Goal: Task Accomplishment & Management: Complete application form

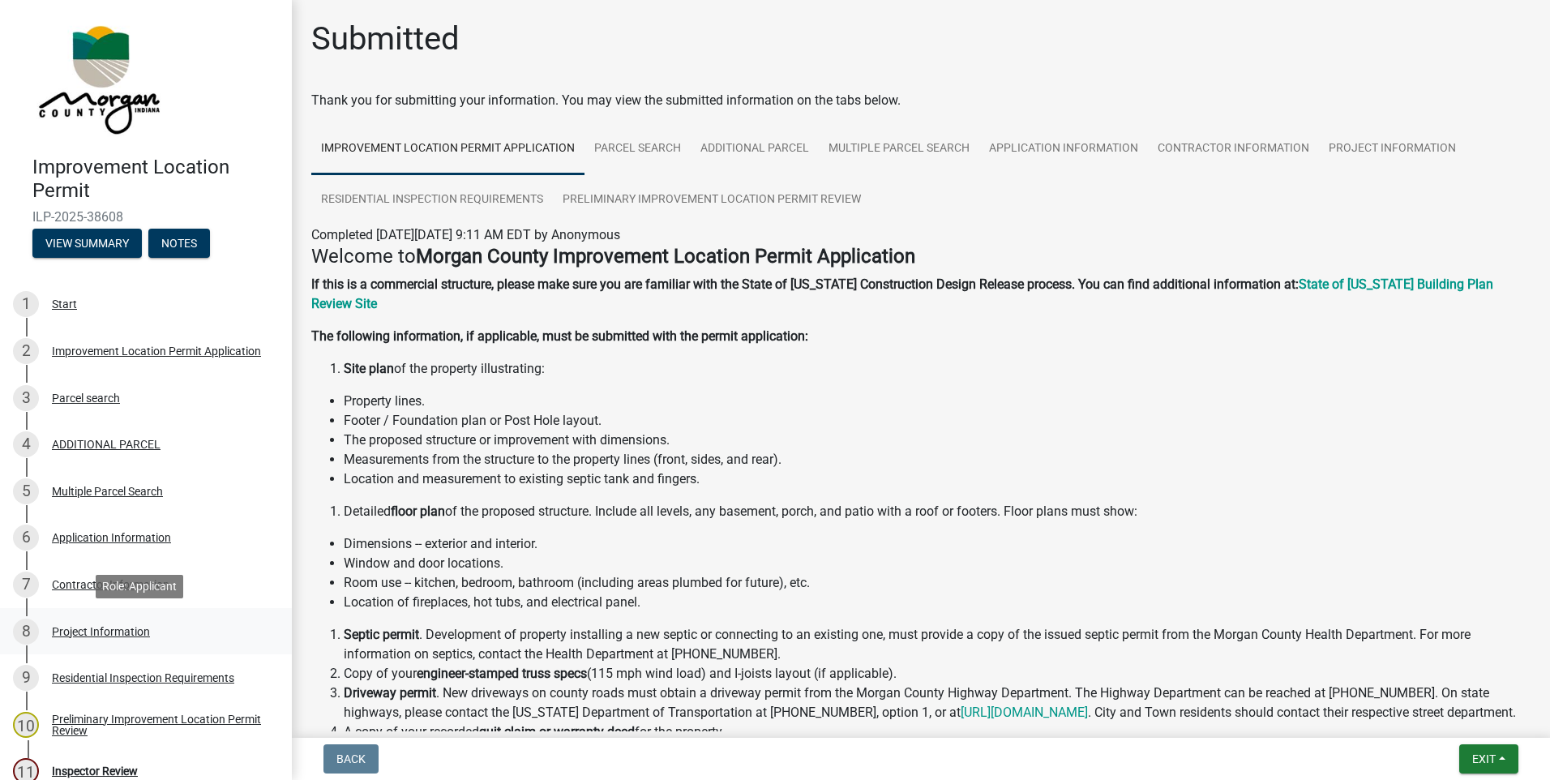
click at [101, 636] on div "Project Information" at bounding box center [101, 631] width 98 height 11
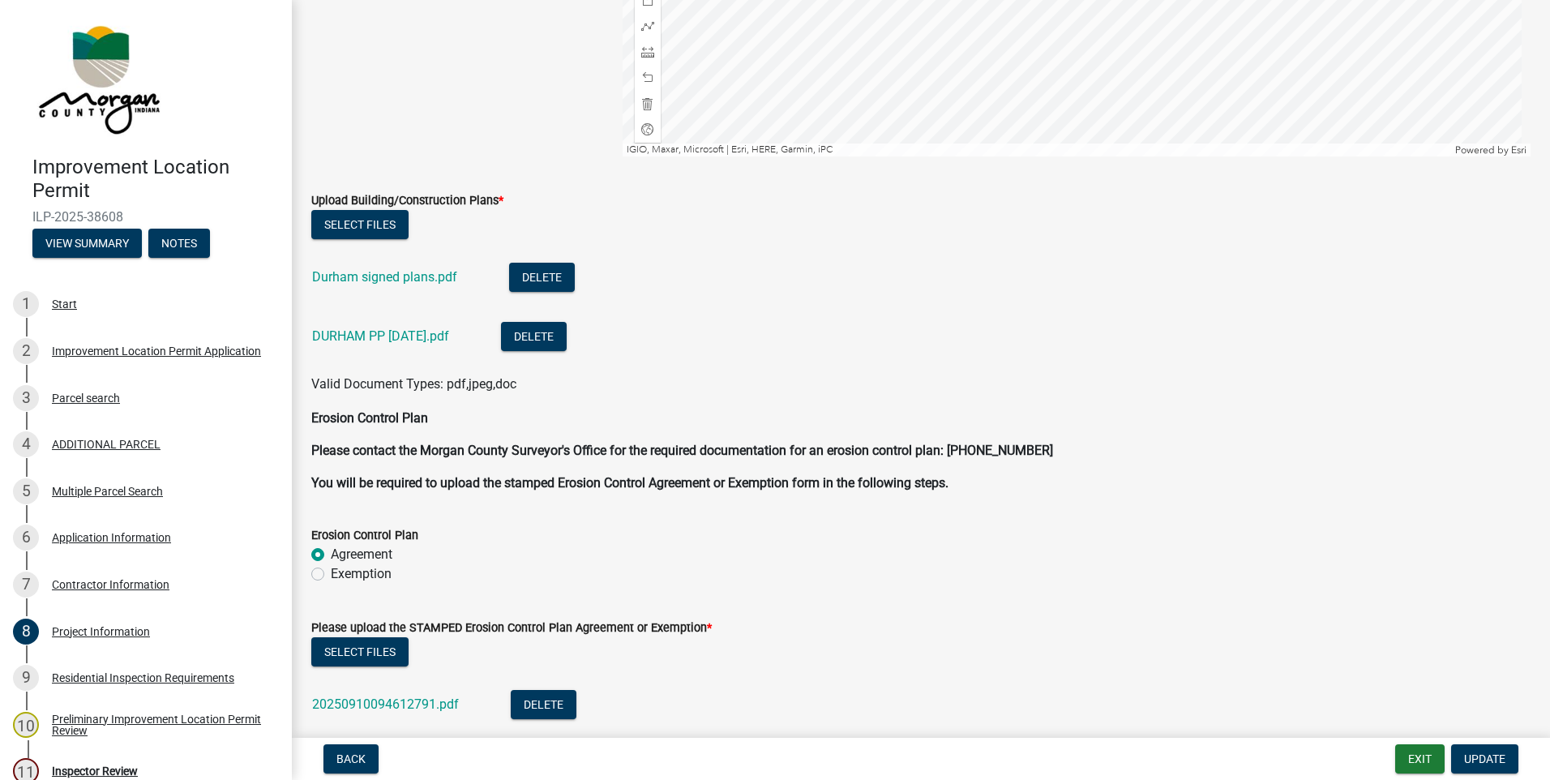
scroll to position [4156, 0]
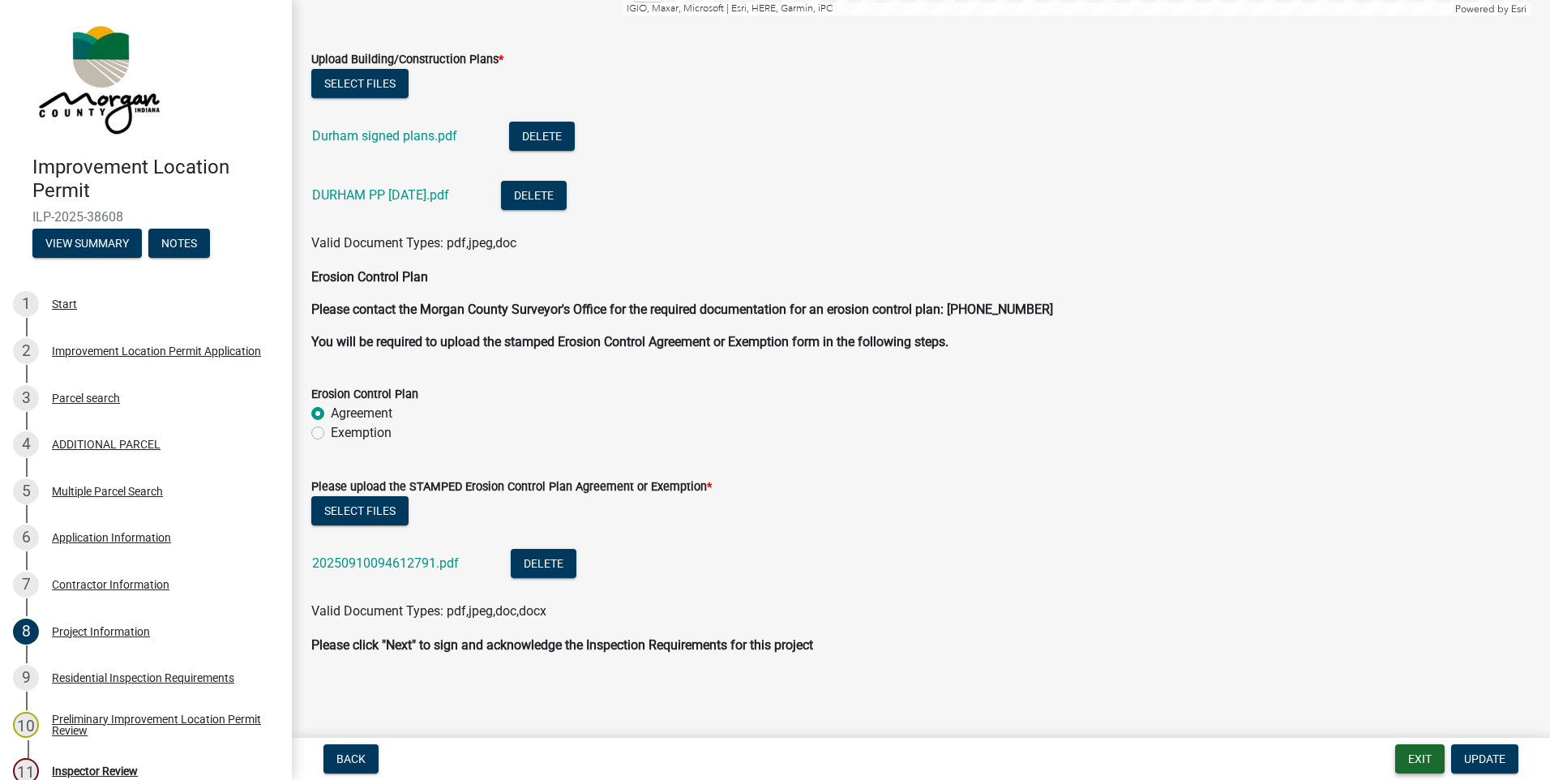
click at [1432, 758] on button "Exit" at bounding box center [1419, 758] width 49 height 29
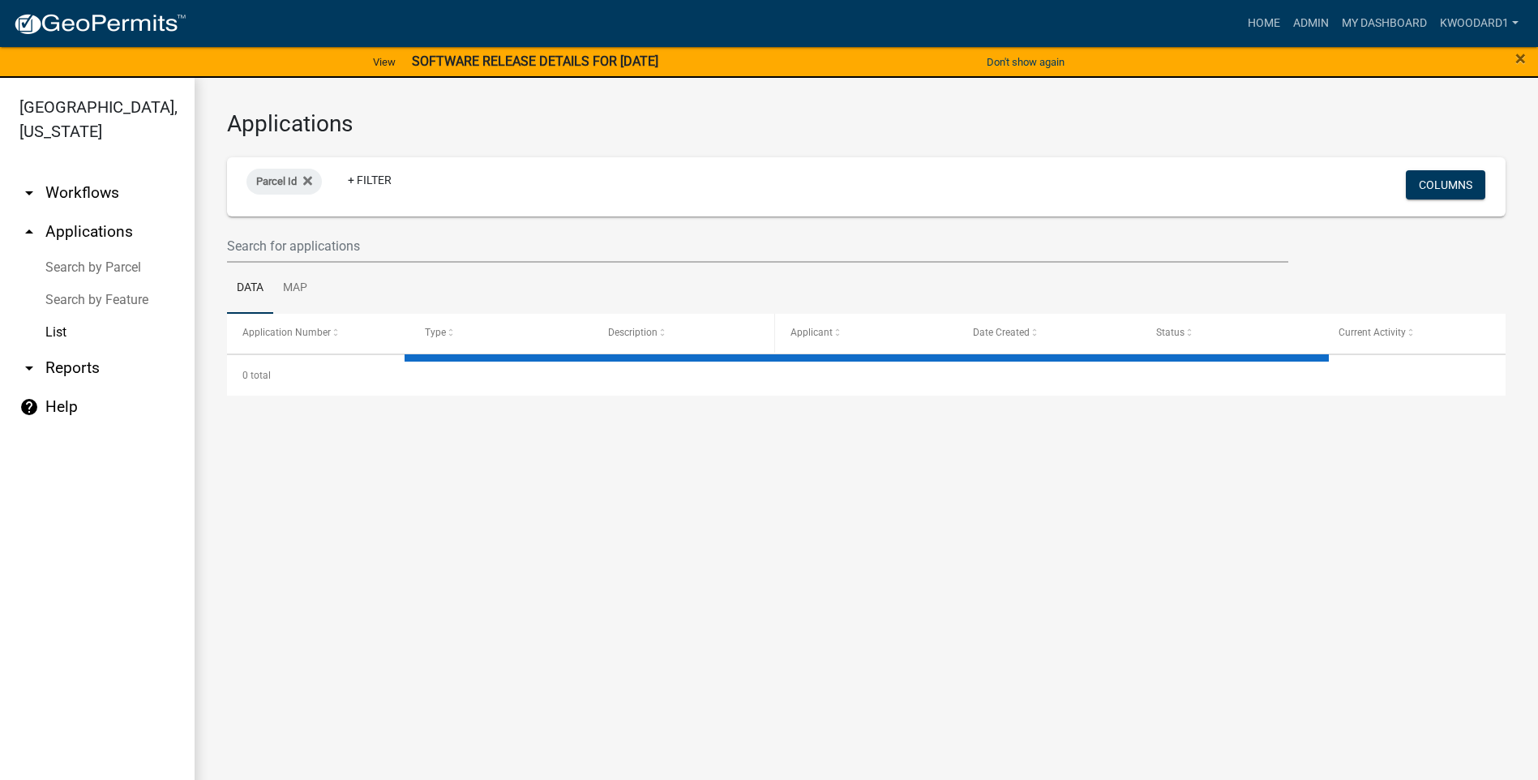
select select "3: 100"
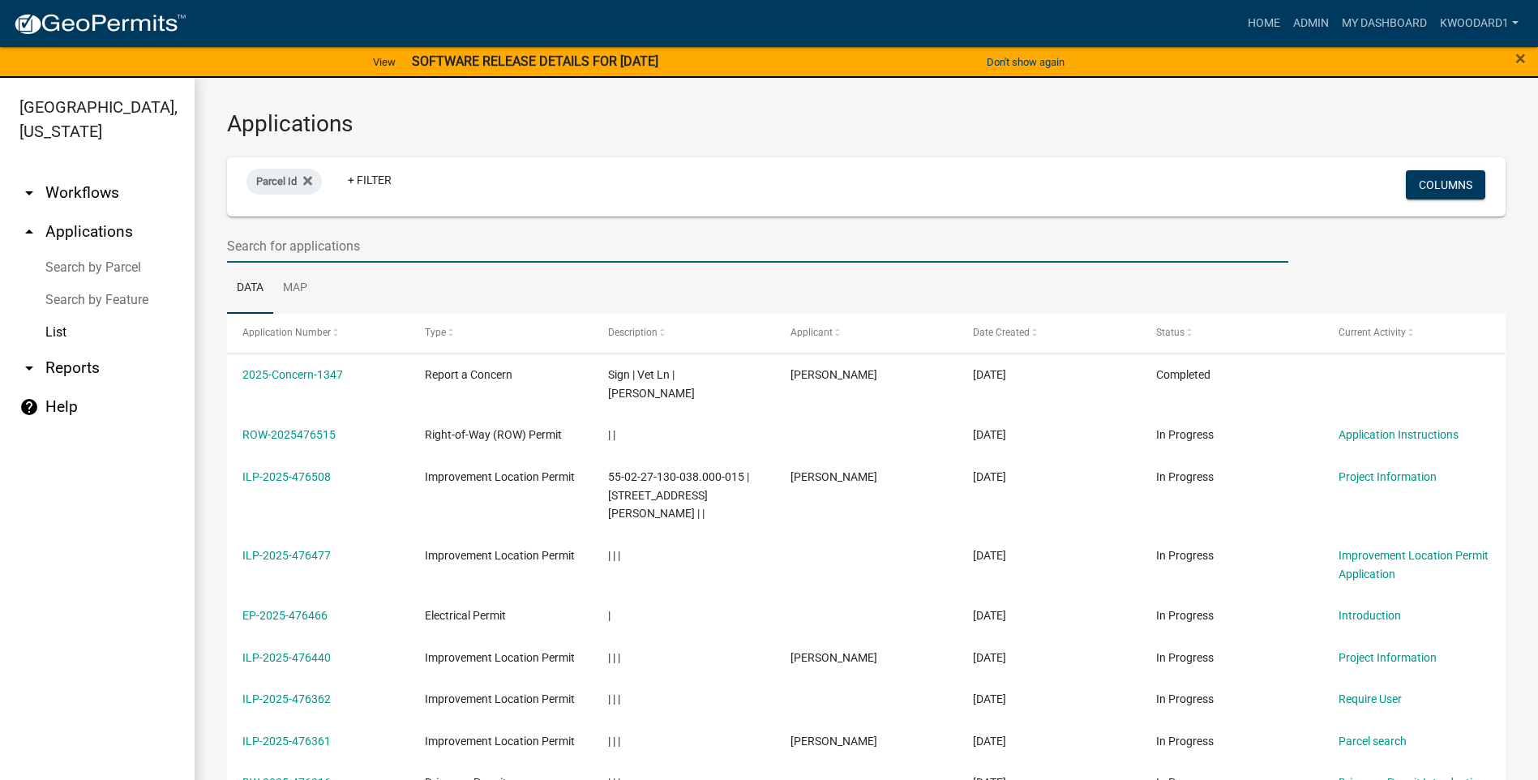
click at [341, 251] on input "text" at bounding box center [757, 245] width 1061 height 33
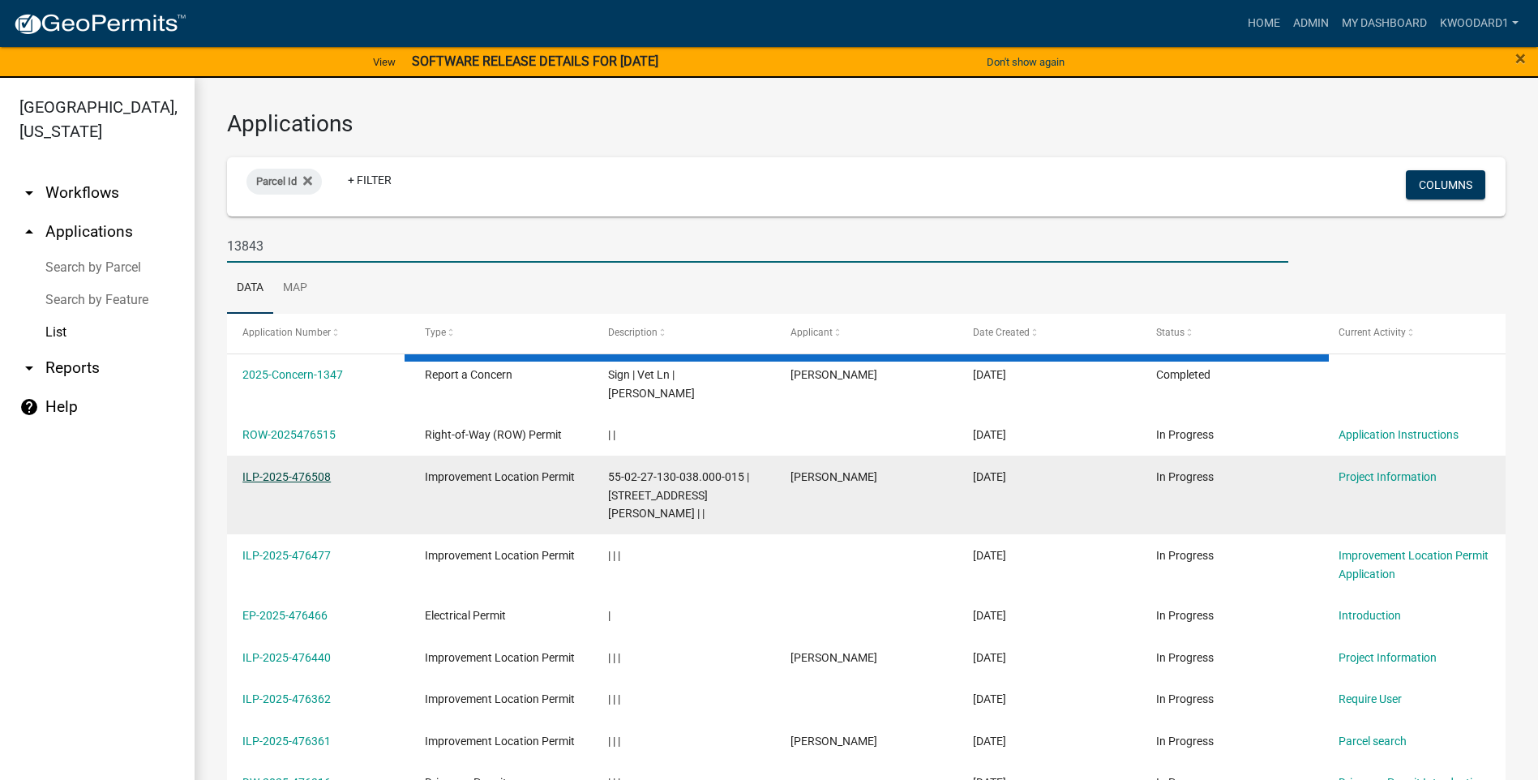
type input "13843"
click at [289, 470] on link "ILP-2025-476508" at bounding box center [286, 476] width 88 height 13
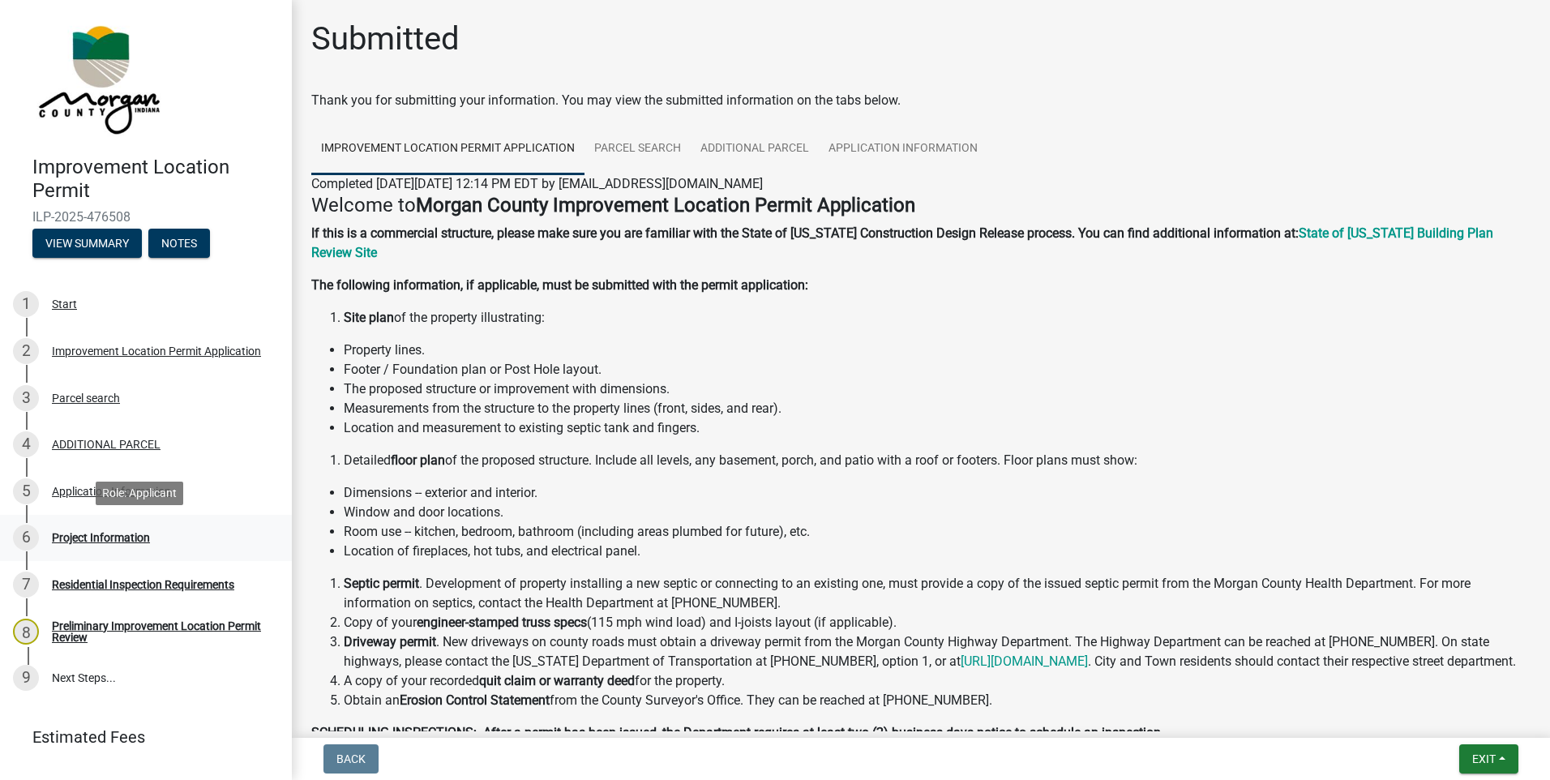
click at [79, 537] on div "Project Information" at bounding box center [101, 537] width 98 height 11
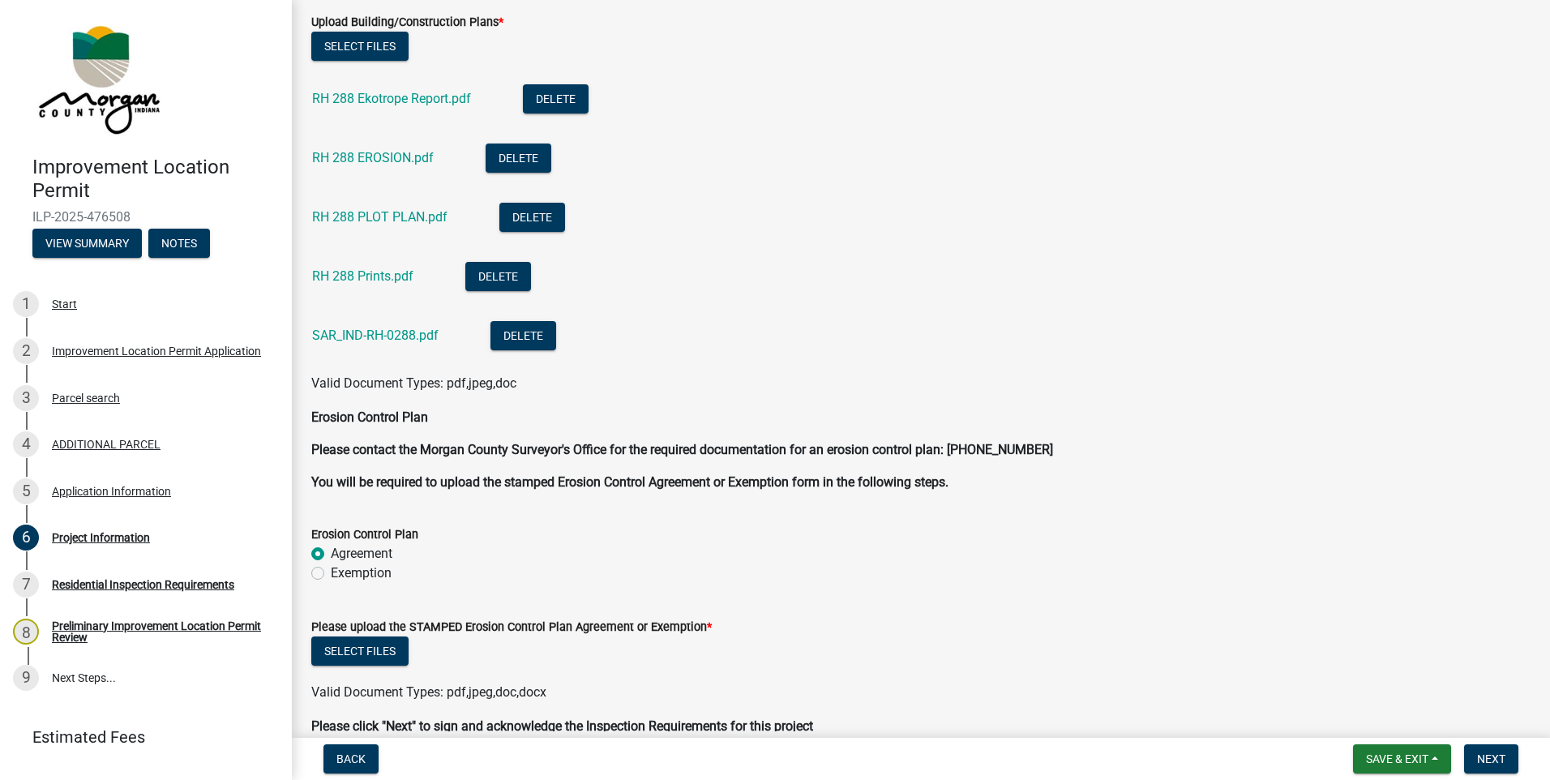
scroll to position [4131, 0]
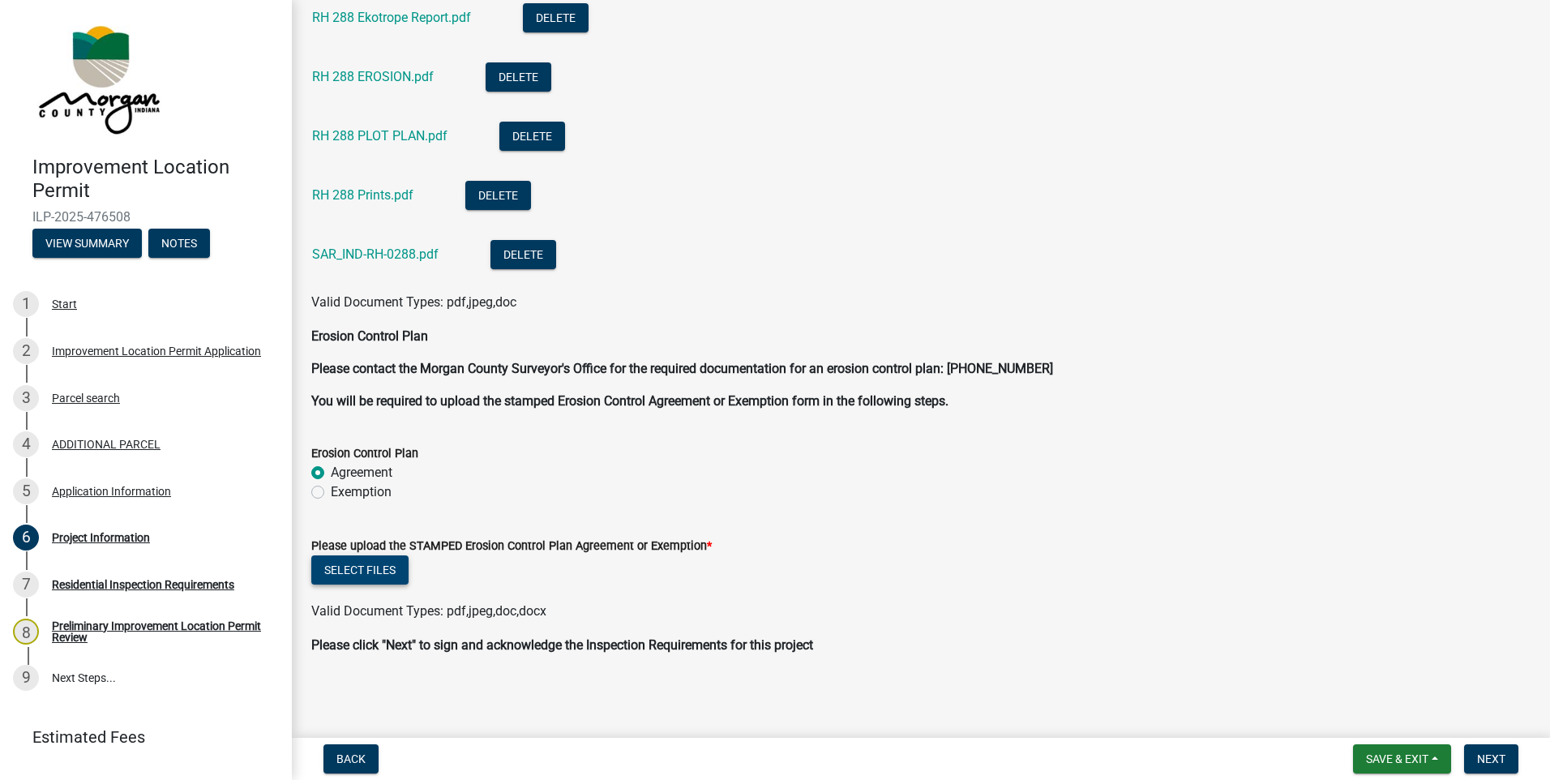
click at [362, 574] on button "Select files" at bounding box center [359, 569] width 97 height 29
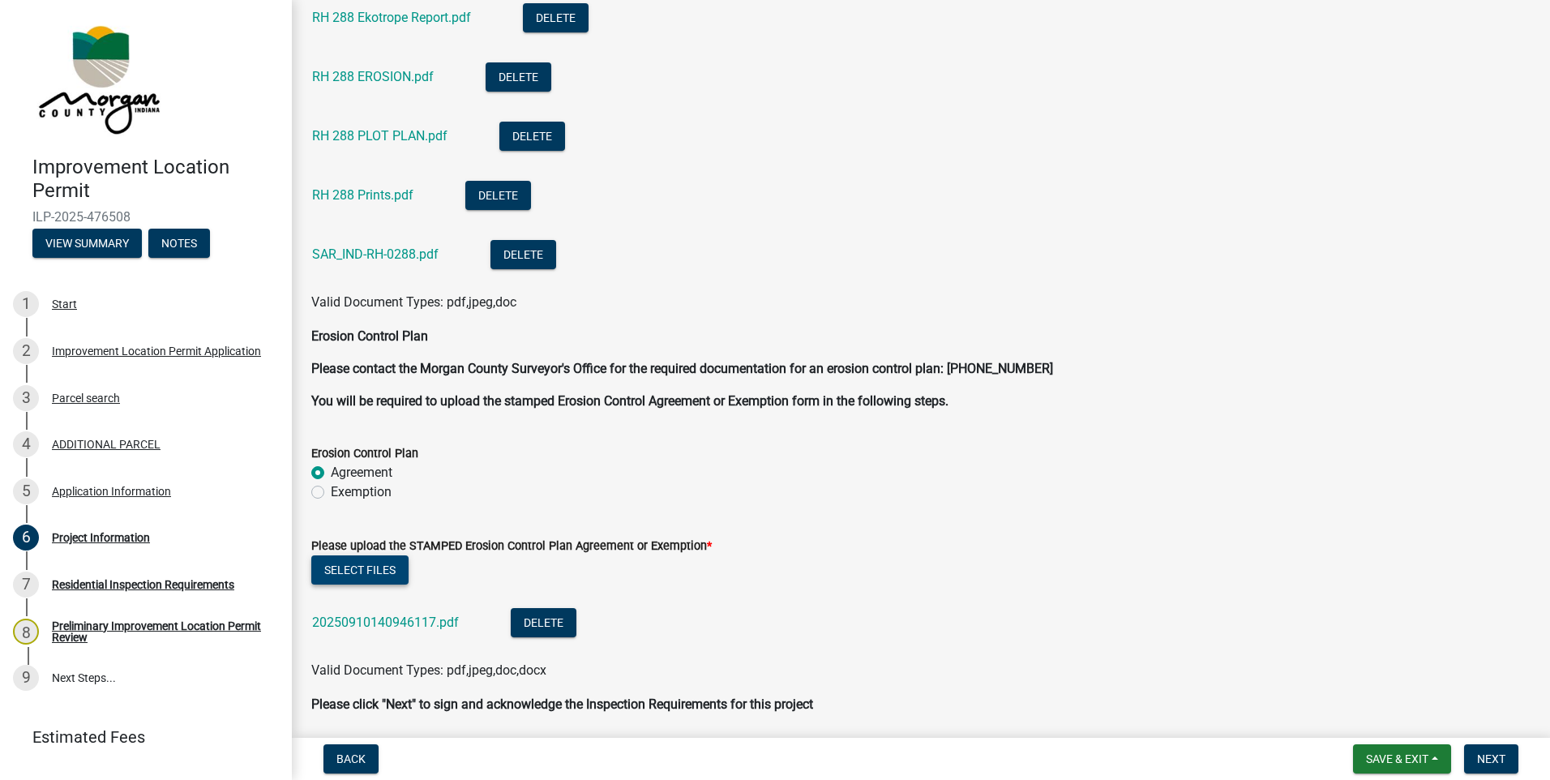
scroll to position [4190, 0]
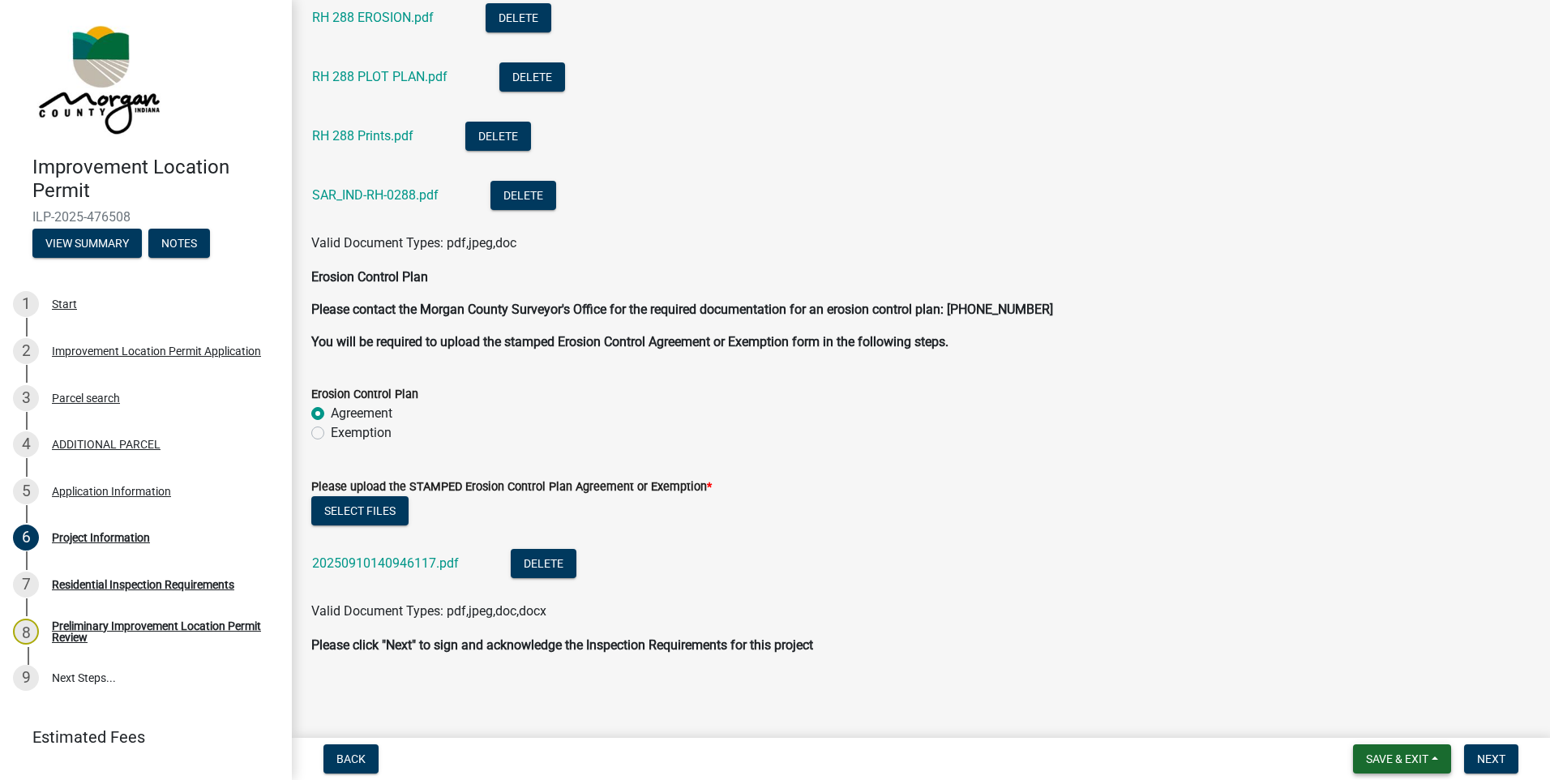
click at [1423, 764] on span "Save & Exit" at bounding box center [1397, 758] width 62 height 13
click at [1384, 720] on button "Save & Exit" at bounding box center [1387, 716] width 130 height 39
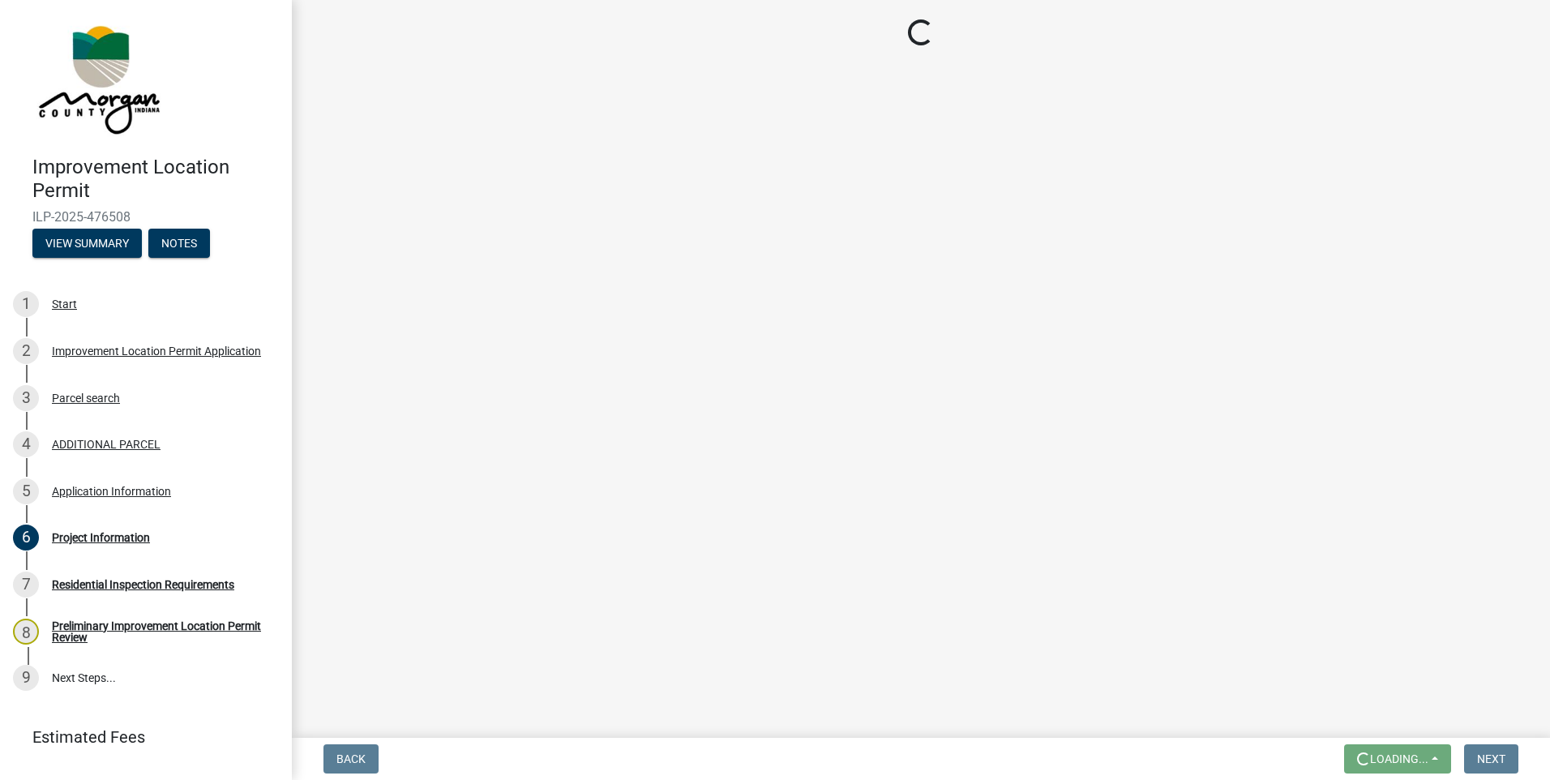
scroll to position [0, 0]
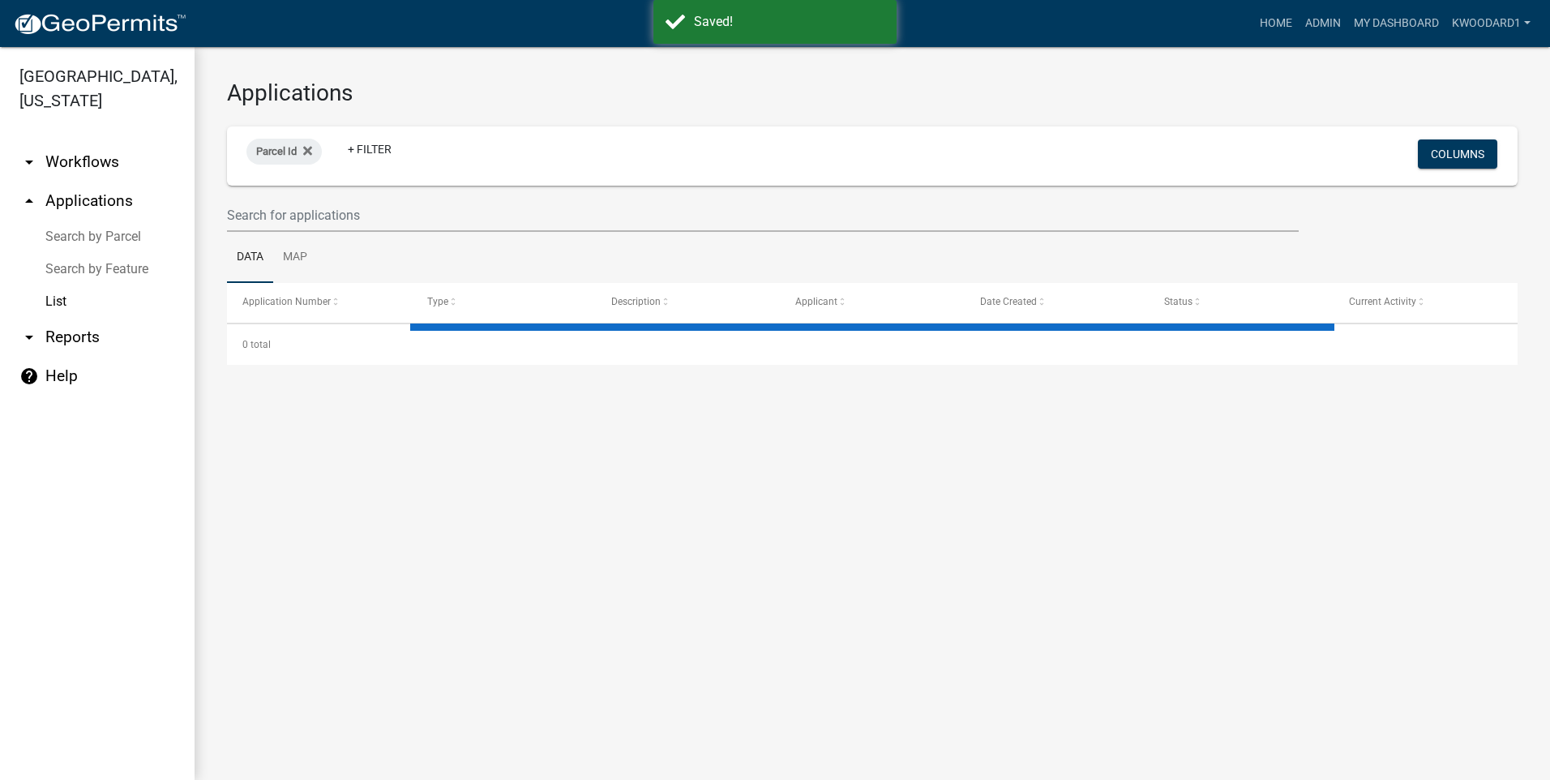
select select "3: 100"
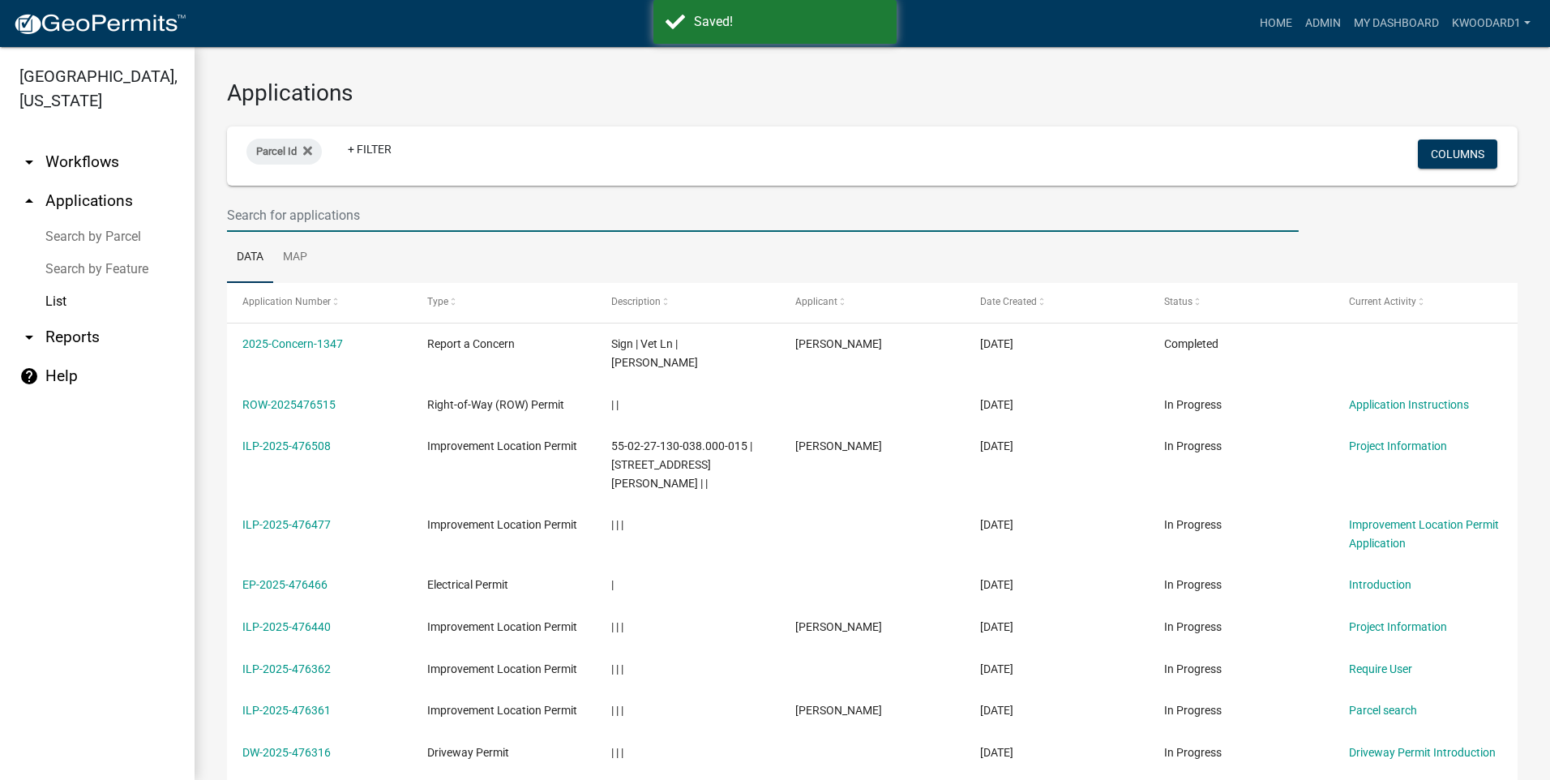
click at [328, 207] on input "text" at bounding box center [763, 215] width 1072 height 33
click at [346, 212] on input "text" at bounding box center [763, 215] width 1072 height 33
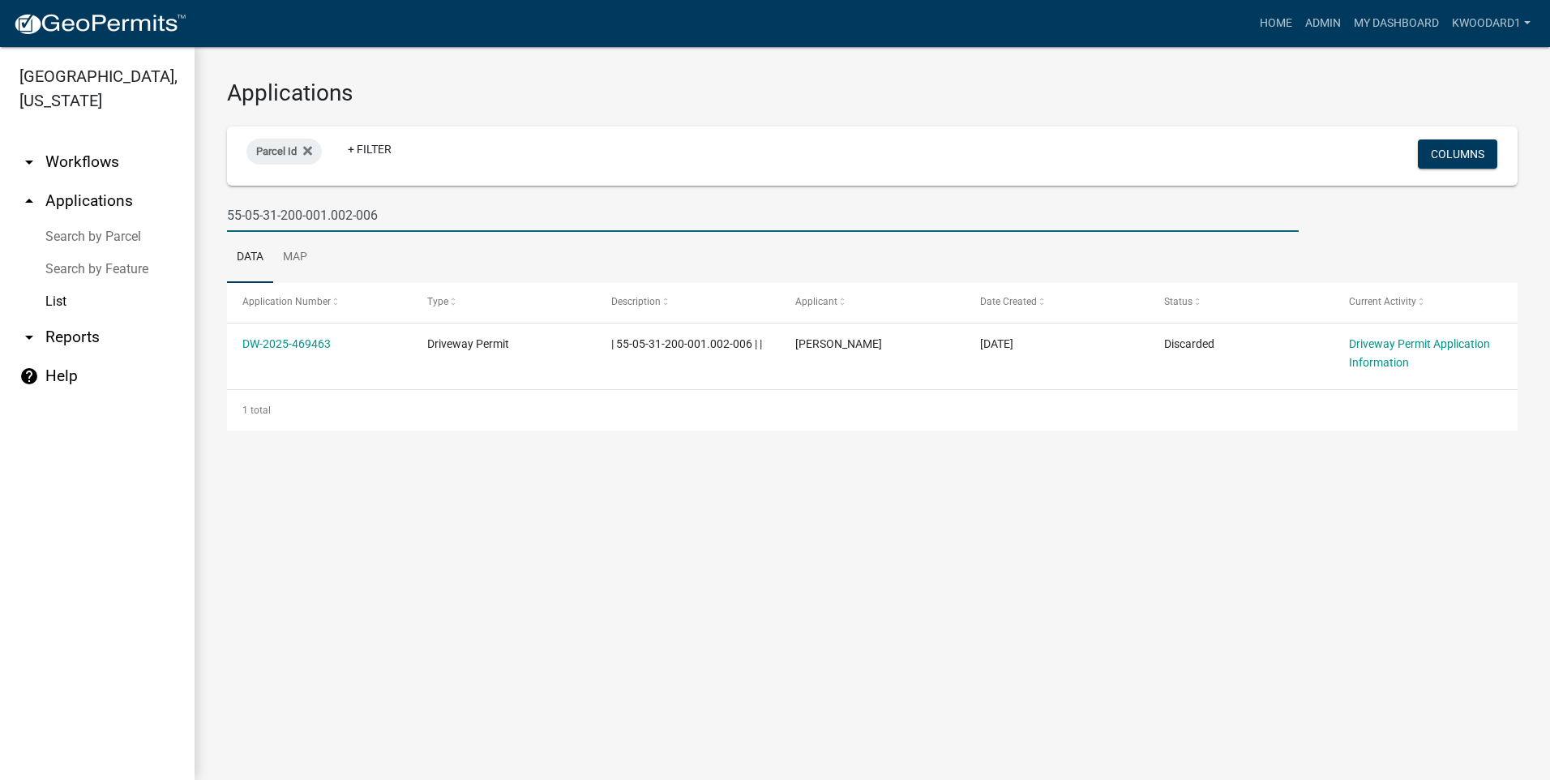
drag, startPoint x: 418, startPoint y: 212, endPoint x: 211, endPoint y: 216, distance: 207.6
click at [211, 216] on div "Applications Parcel Id + Filter Columns 55-05-31-200-001.002-006 Data Map Appli…" at bounding box center [873, 255] width 1356 height 416
type input "cindy"
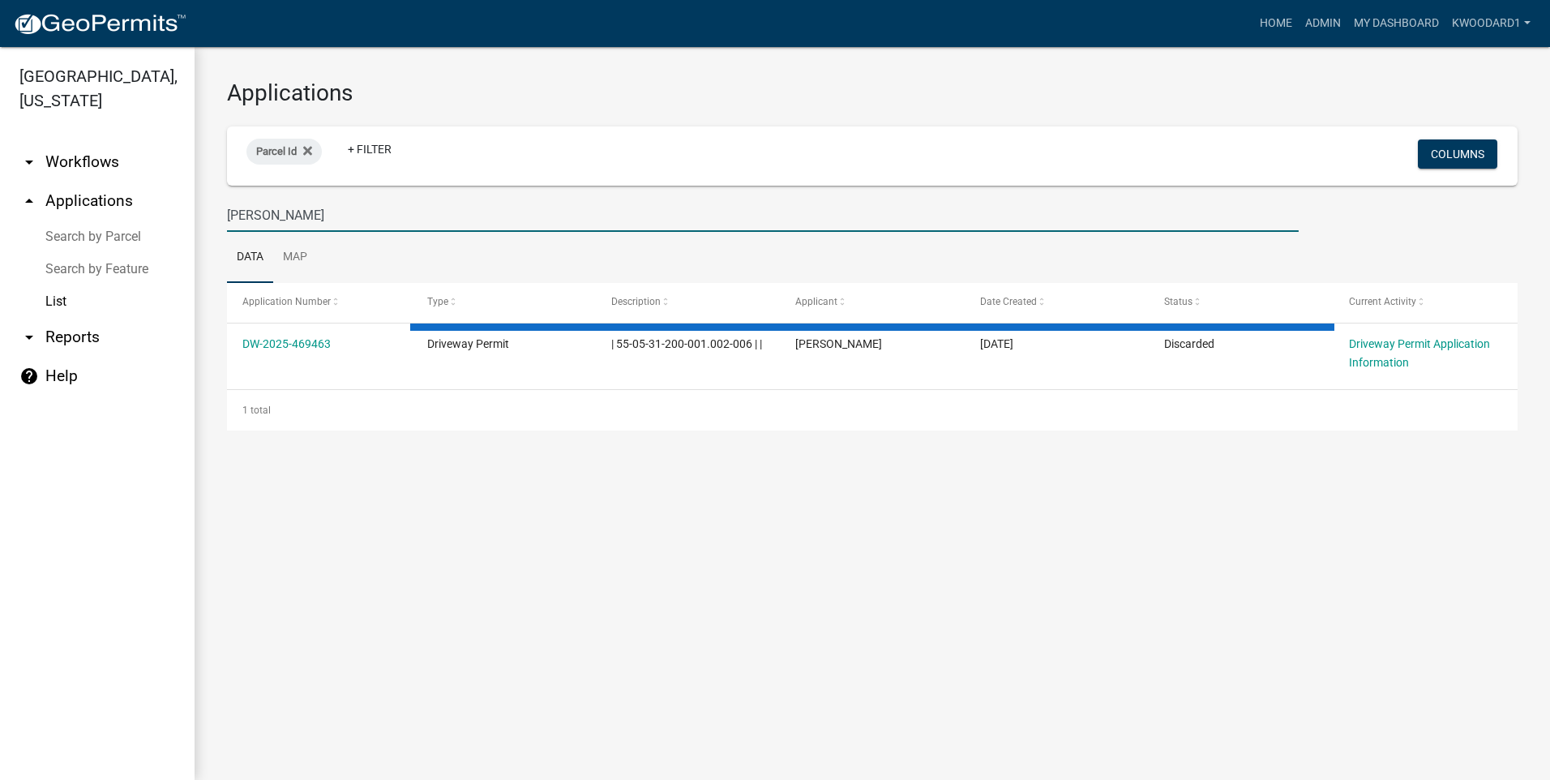
select select "3: 100"
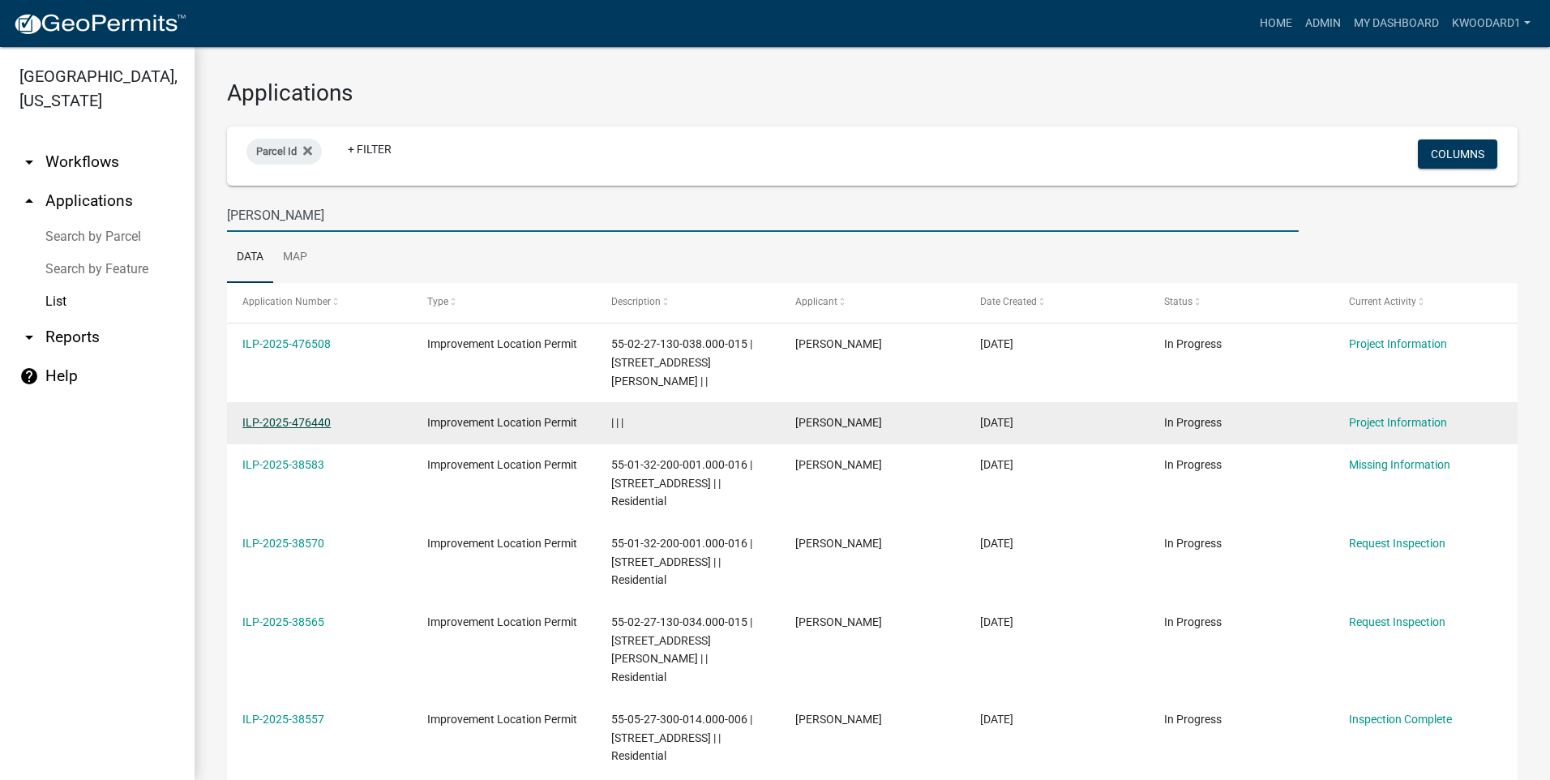
type input "cindy"
click at [267, 416] on link "ILP-2025-476440" at bounding box center [286, 422] width 88 height 13
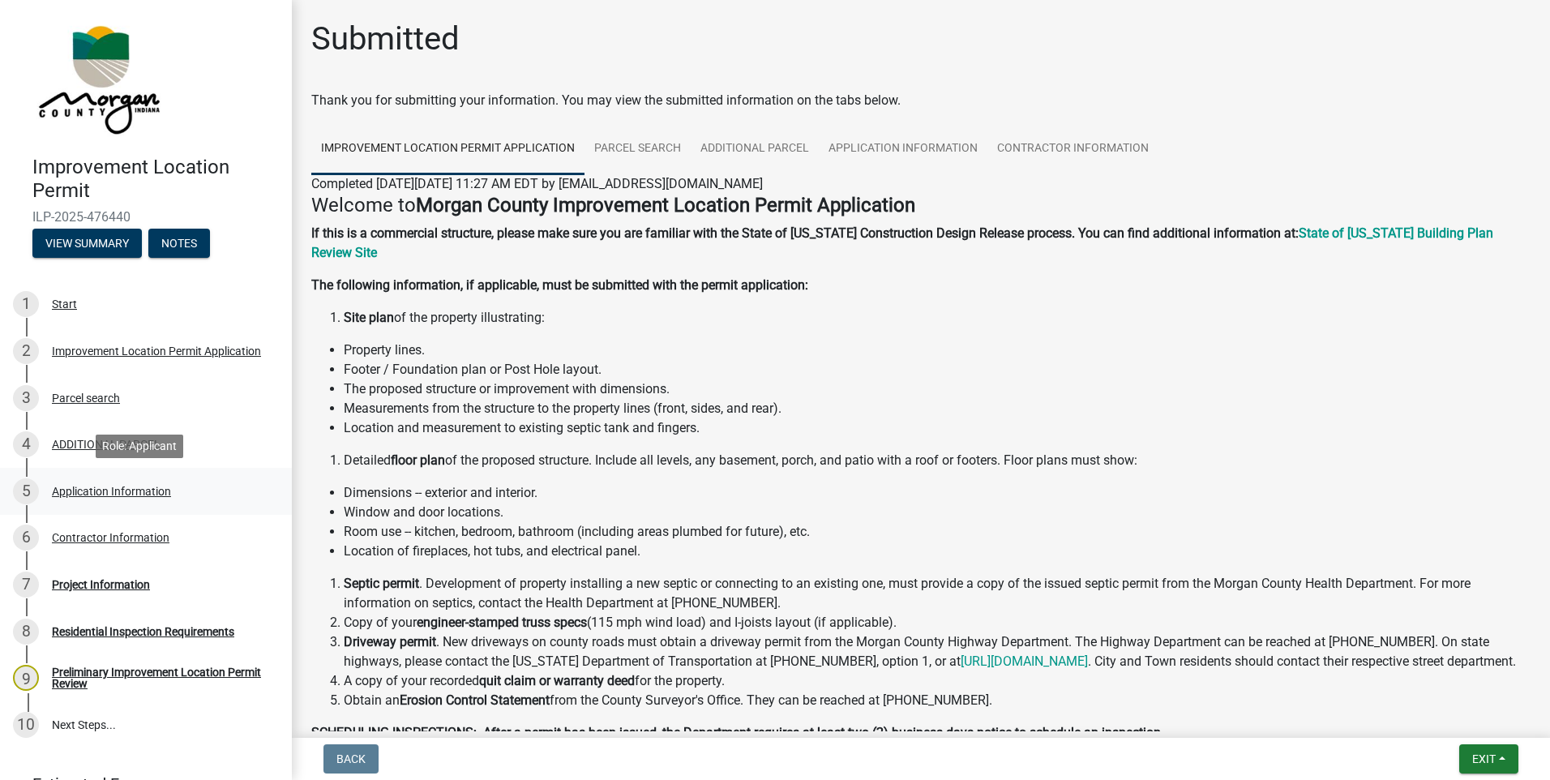
click at [101, 486] on div "Application Information" at bounding box center [111, 491] width 119 height 11
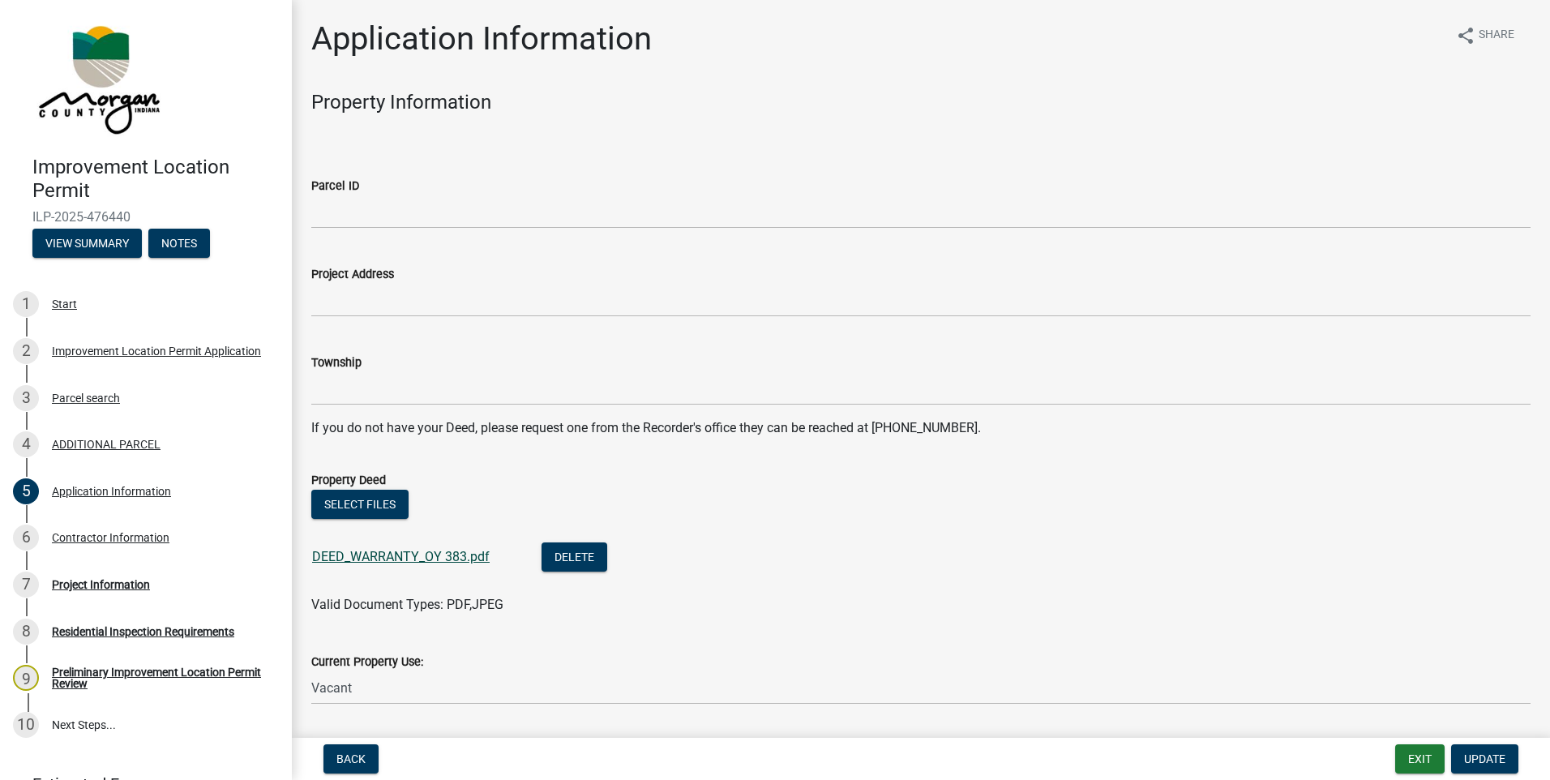
click at [363, 554] on link "DEED_WARRANTY_OY 383.pdf" at bounding box center [401, 556] width 178 height 15
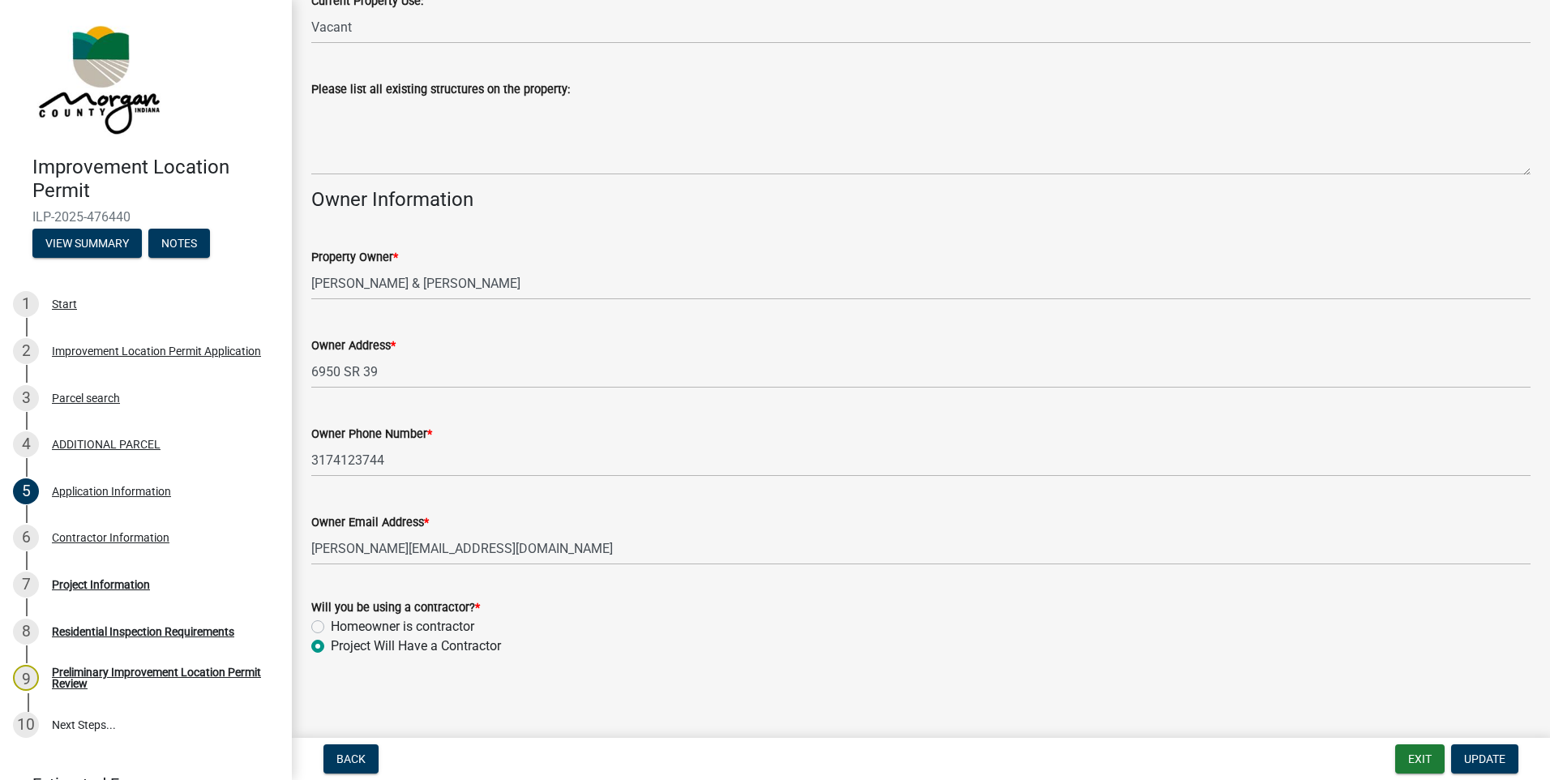
scroll to position [663, 0]
click at [104, 589] on div "Project Information" at bounding box center [101, 584] width 98 height 11
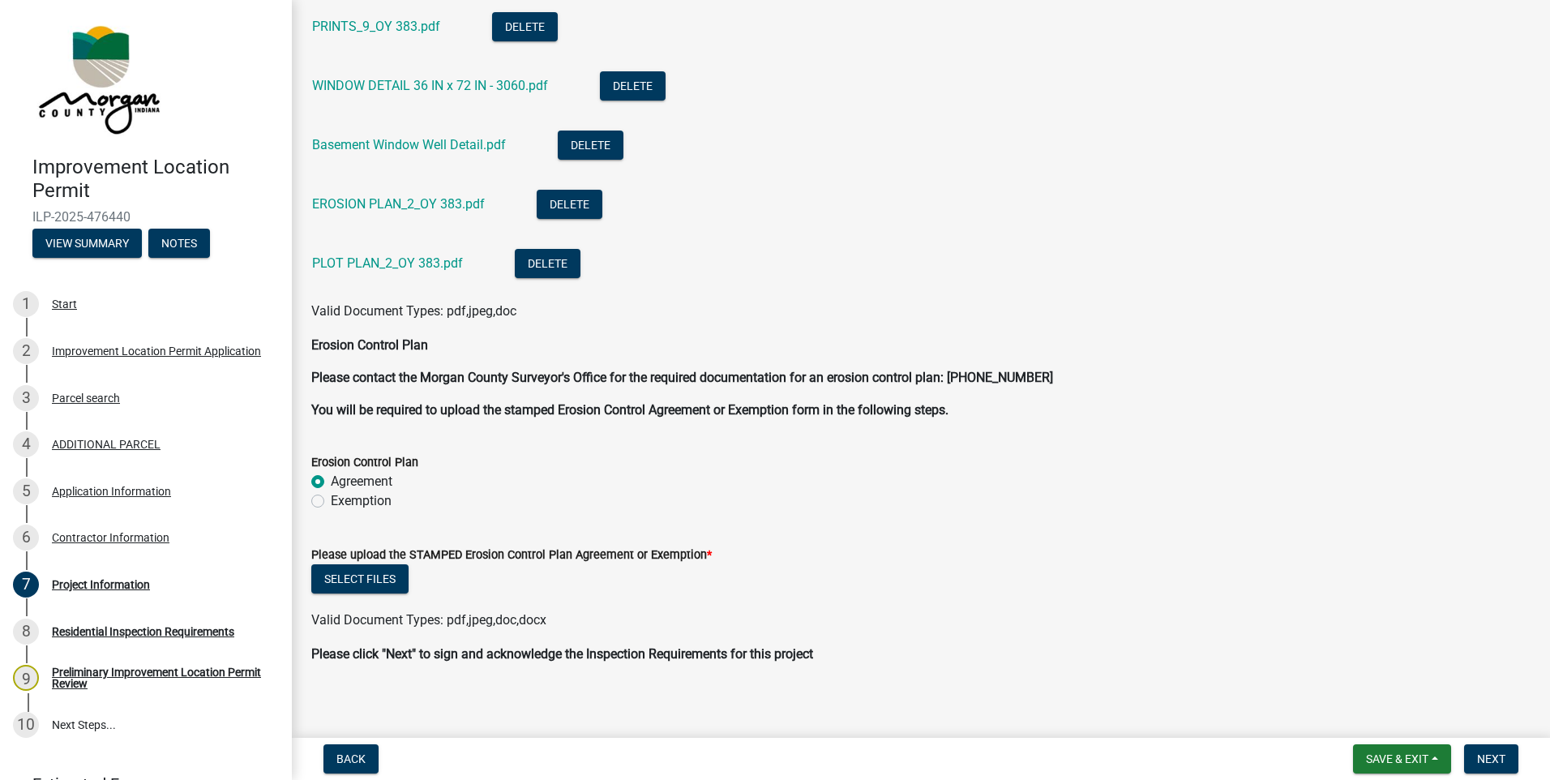
scroll to position [4635, 0]
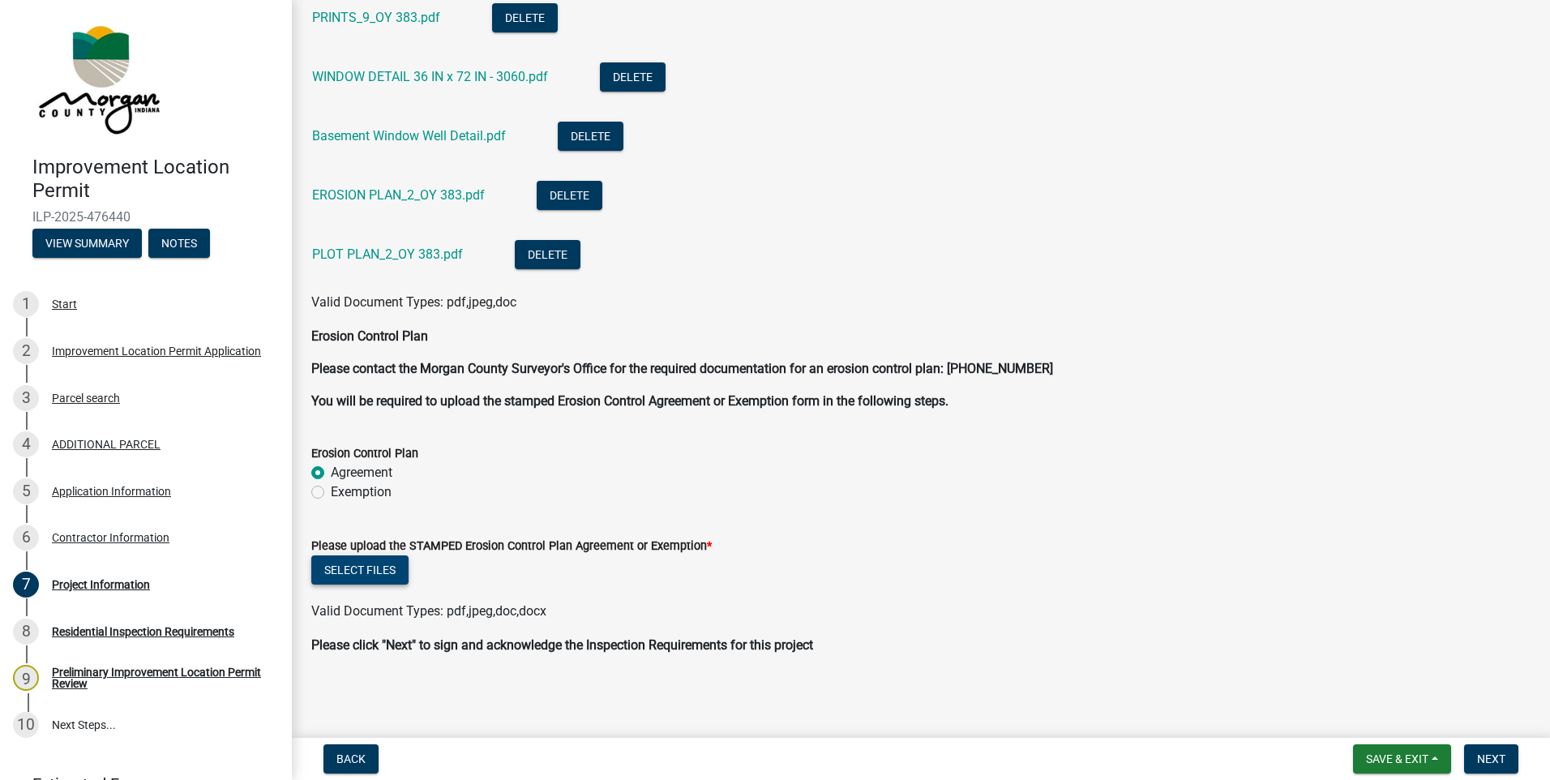
click at [349, 573] on button "Select files" at bounding box center [359, 569] width 97 height 29
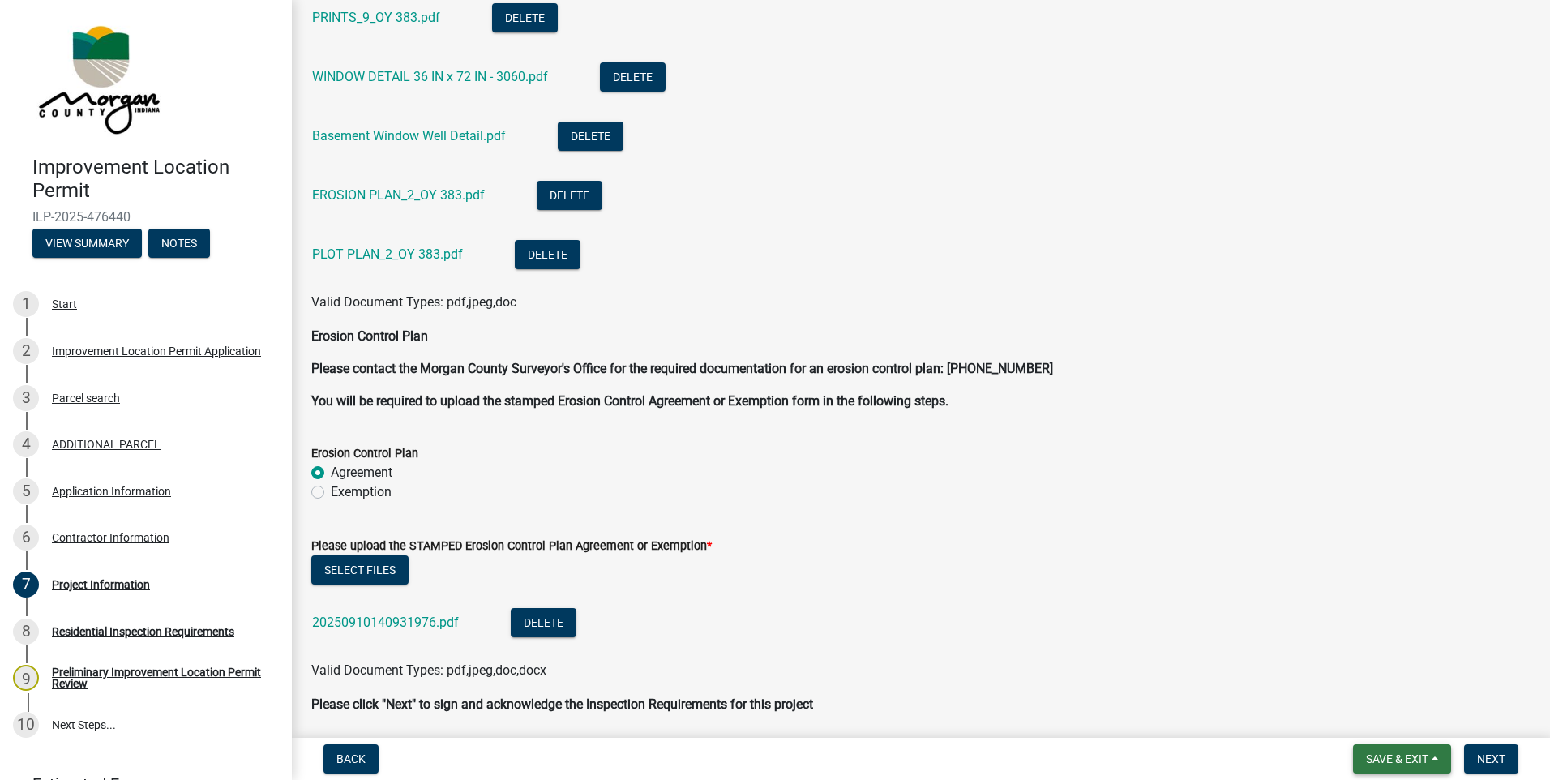
click at [1421, 757] on span "Save & Exit" at bounding box center [1397, 758] width 62 height 13
click at [1387, 722] on button "Save & Exit" at bounding box center [1387, 716] width 130 height 39
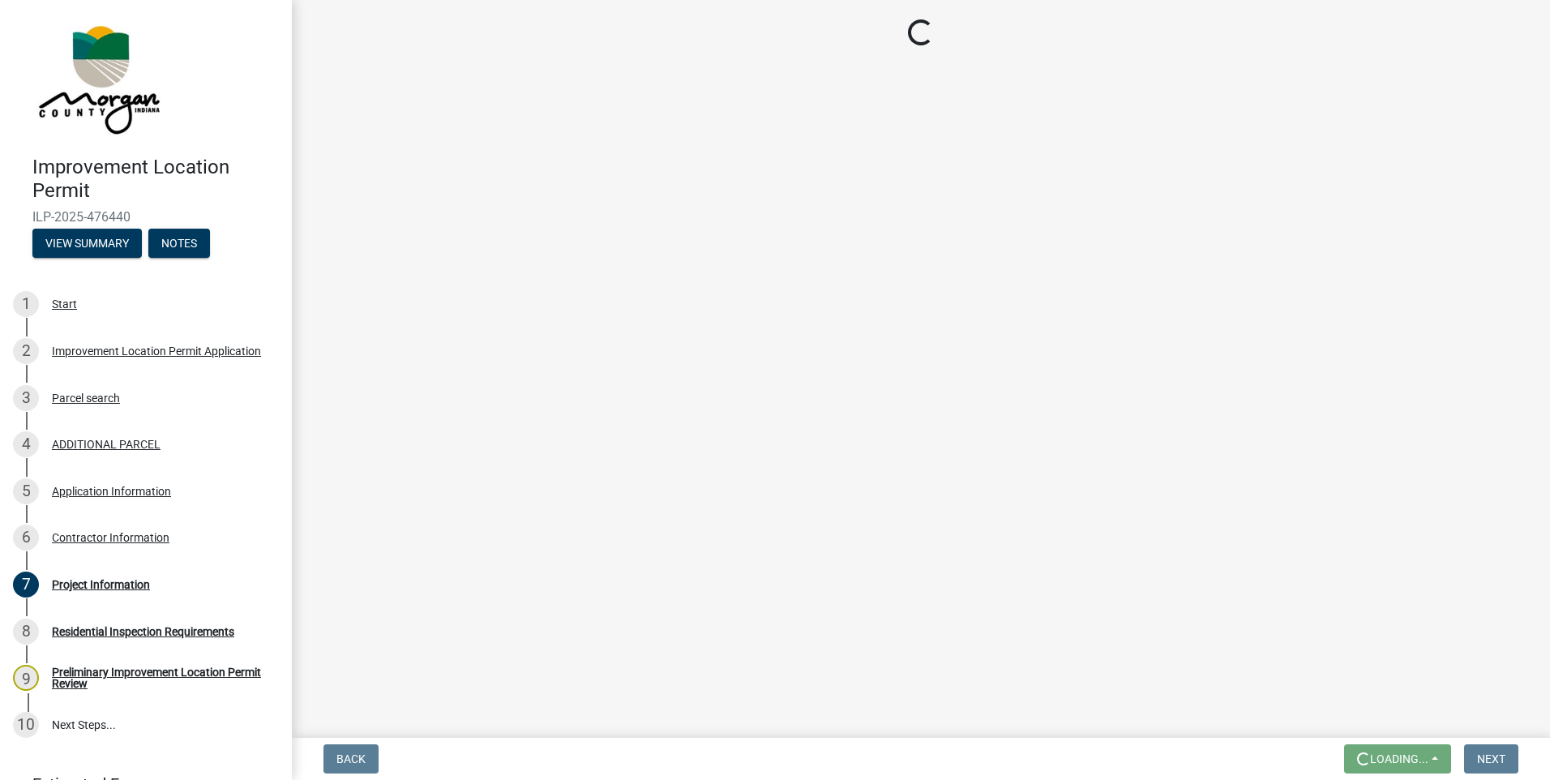
scroll to position [0, 0]
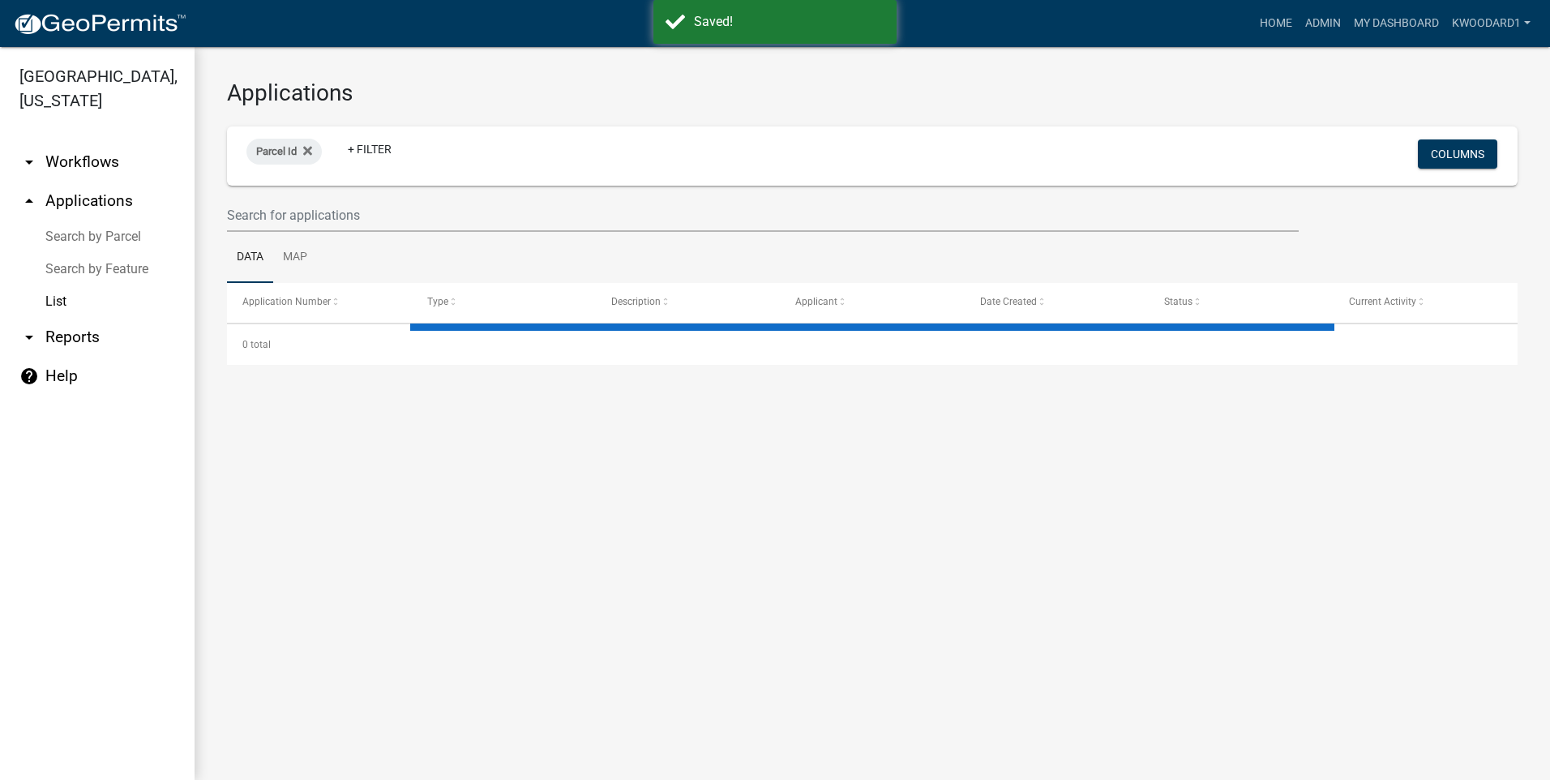
select select "3: 100"
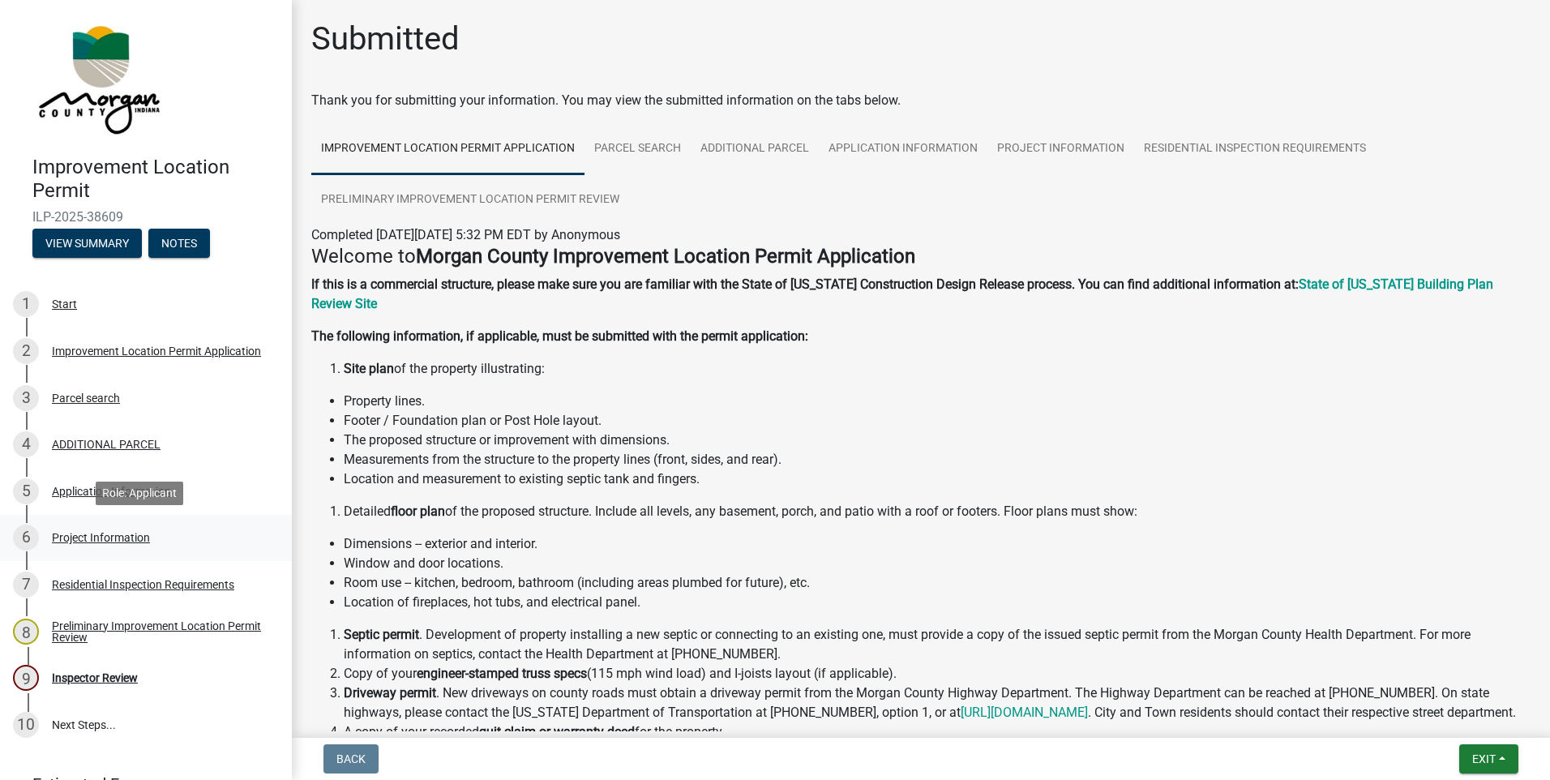
click at [99, 539] on div "Project Information" at bounding box center [101, 537] width 98 height 11
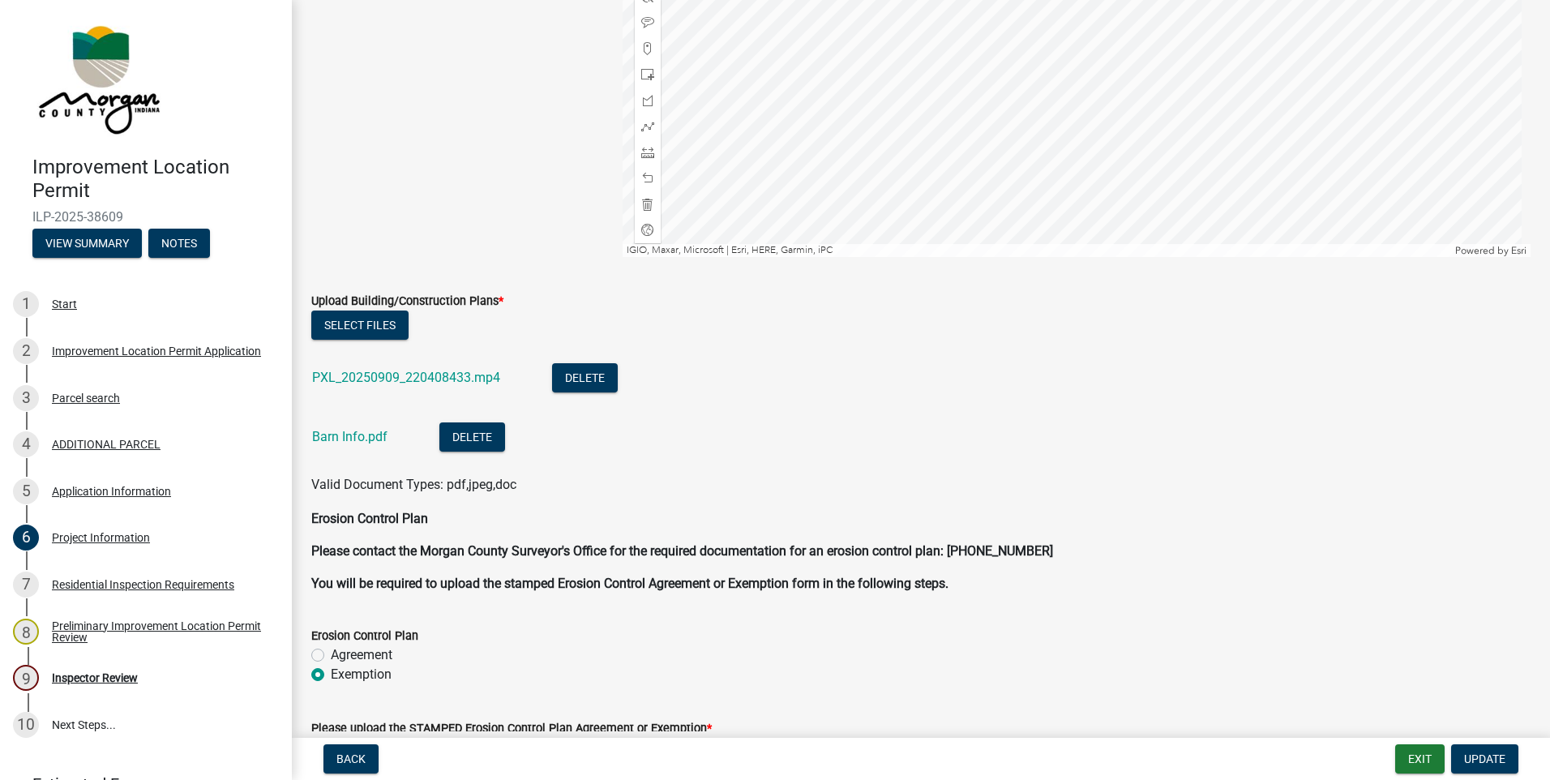
scroll to position [3242, 0]
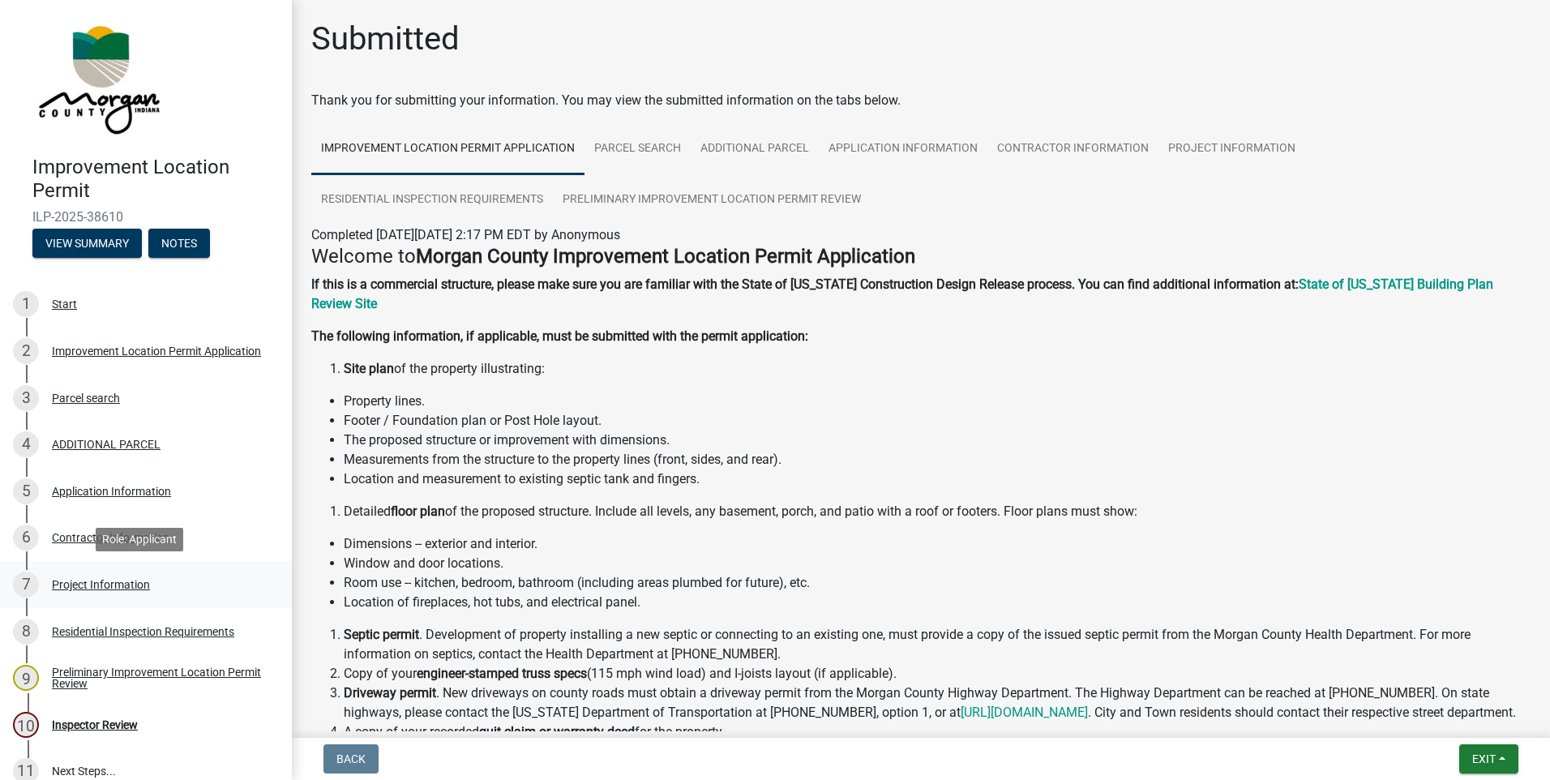
click at [84, 582] on div "Project Information" at bounding box center [101, 584] width 98 height 11
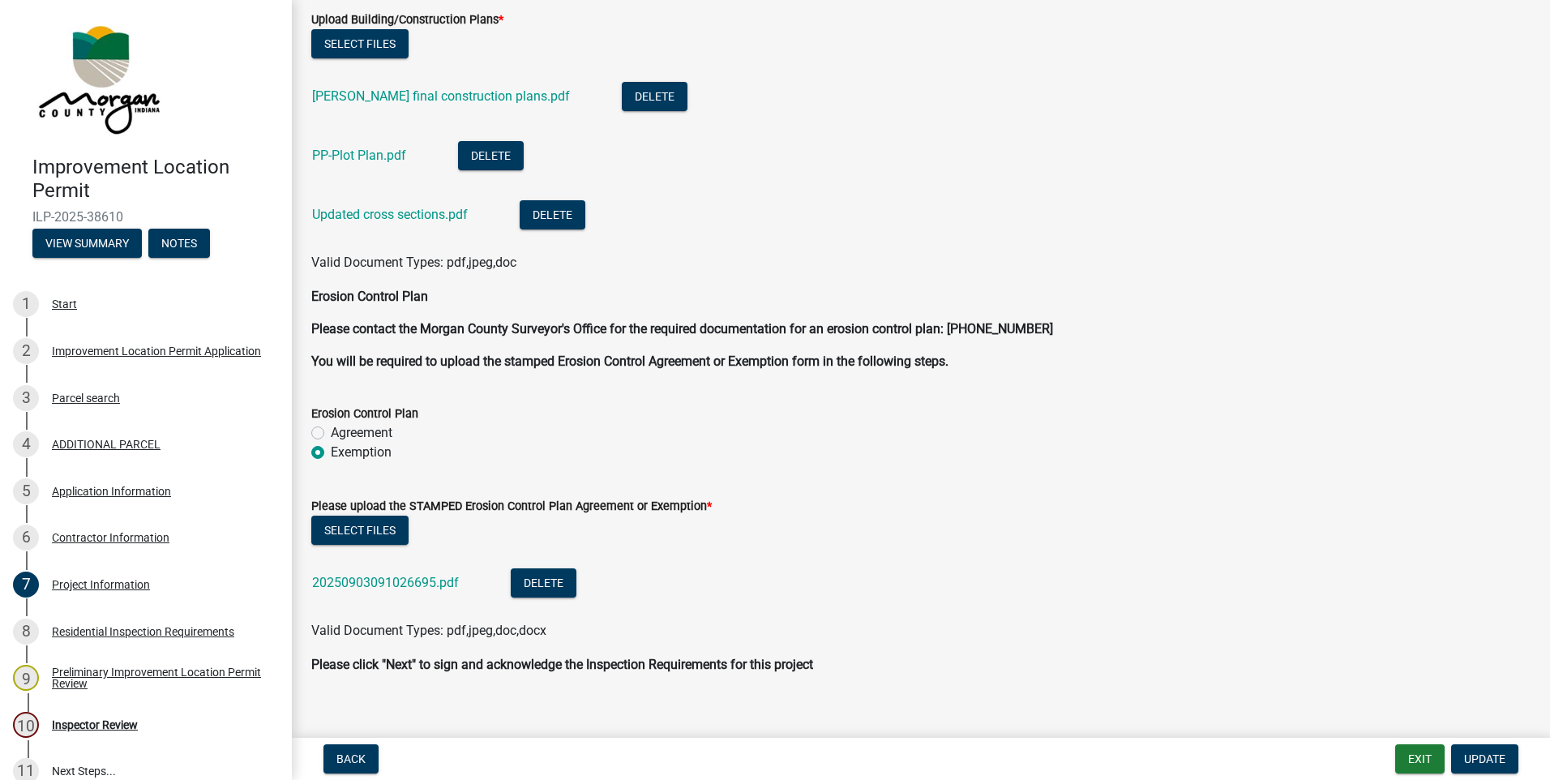
scroll to position [3748, 0]
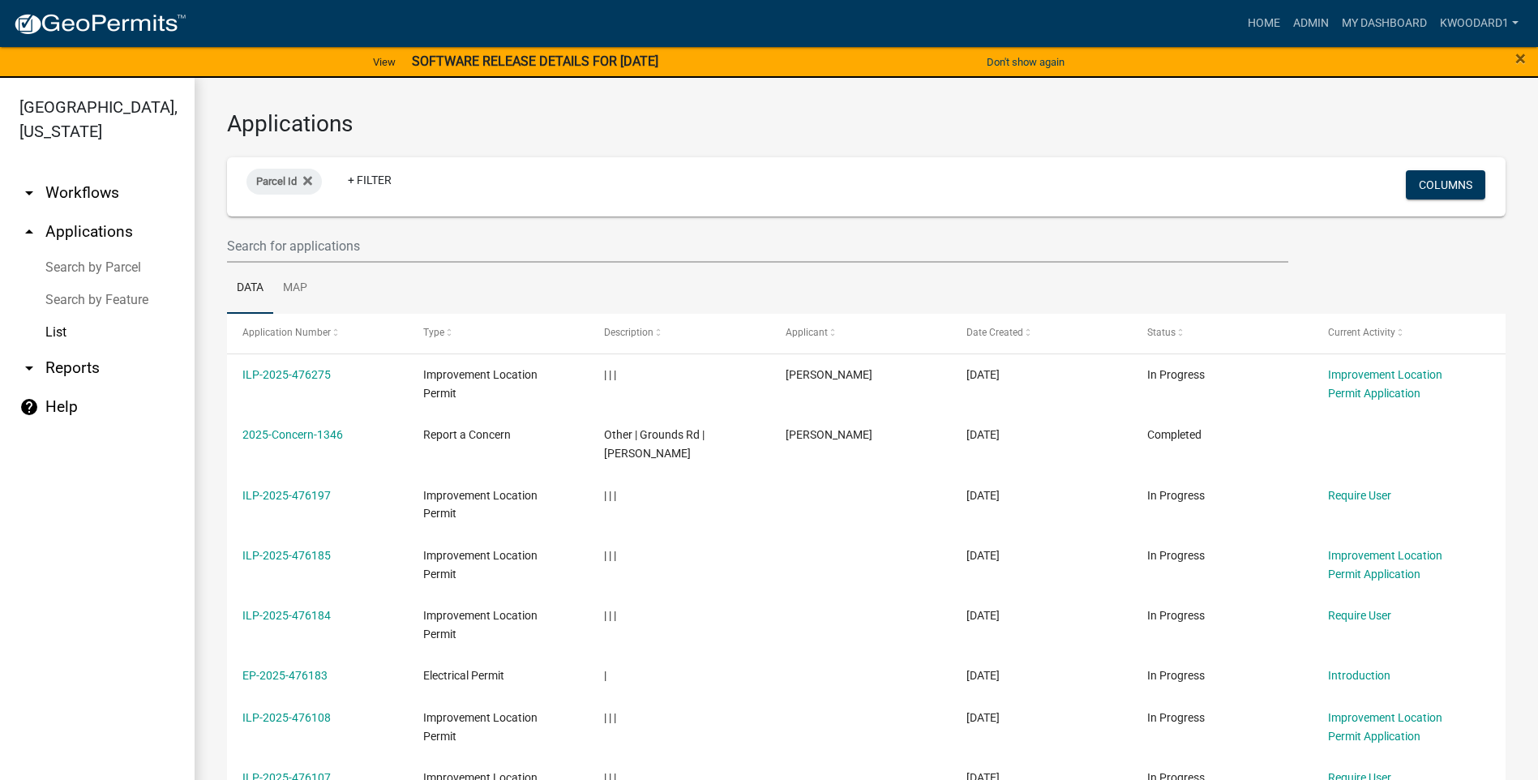
select select "3: 100"
